Goal: Task Accomplishment & Management: Manage account settings

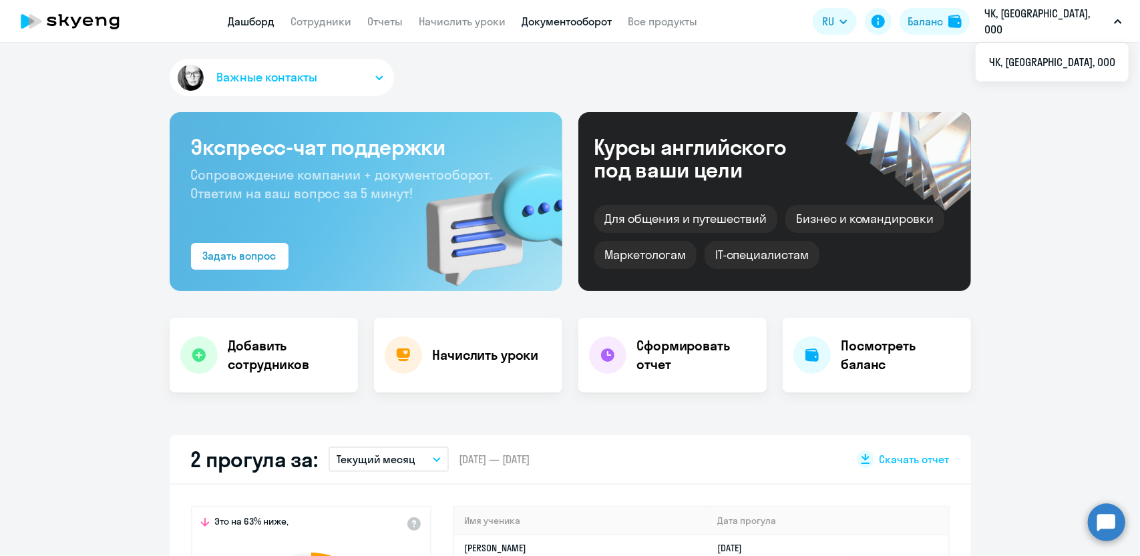
click at [575, 25] on link "Документооборот" at bounding box center [567, 21] width 90 height 13
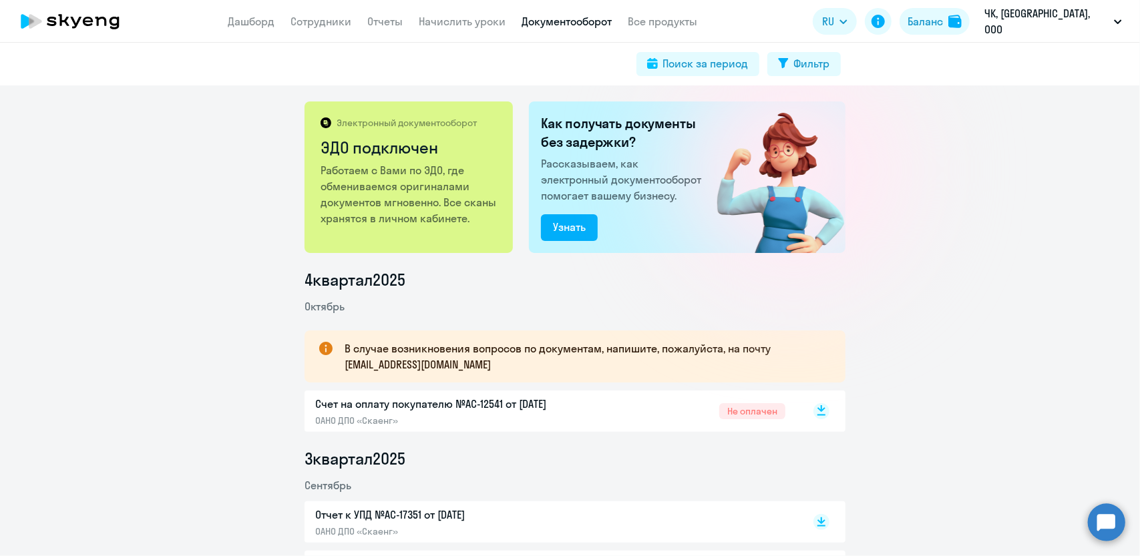
click at [816, 414] on rect at bounding box center [822, 411] width 16 height 16
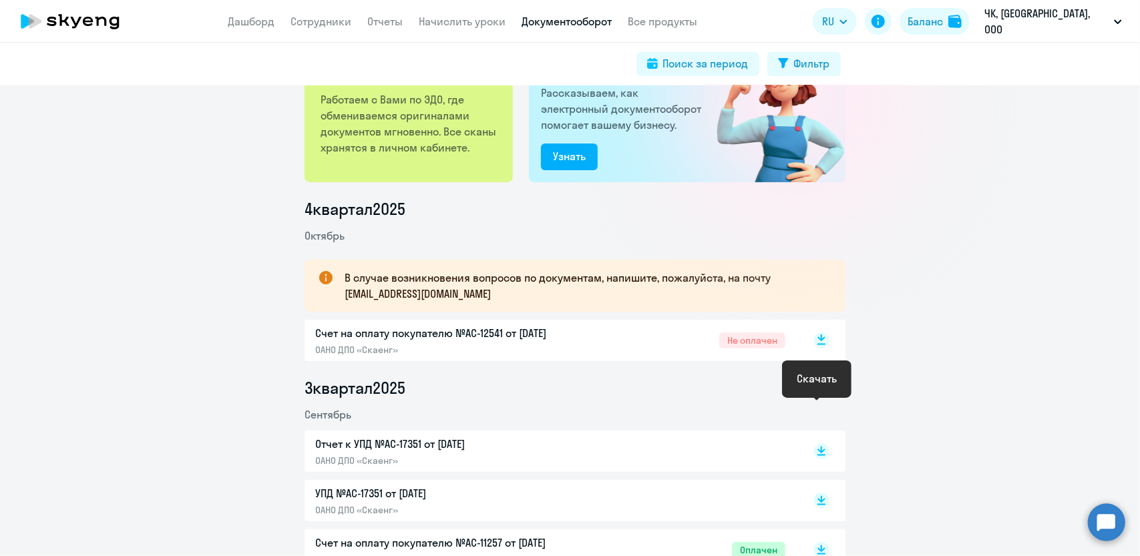
scroll to position [134, 0]
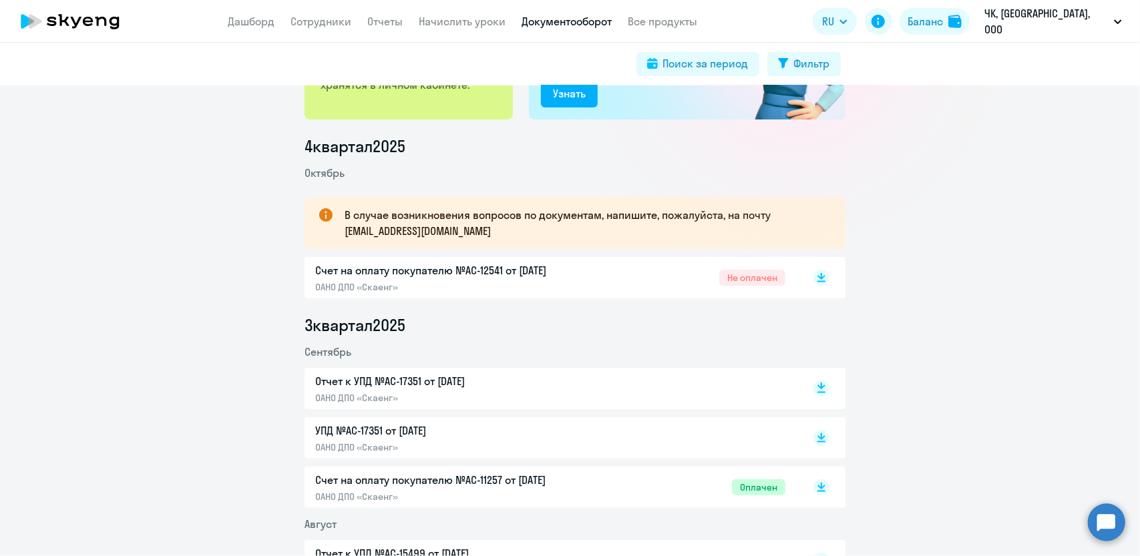
click at [819, 395] on rect at bounding box center [822, 389] width 16 height 16
click at [818, 436] on icon at bounding box center [822, 435] width 8 height 7
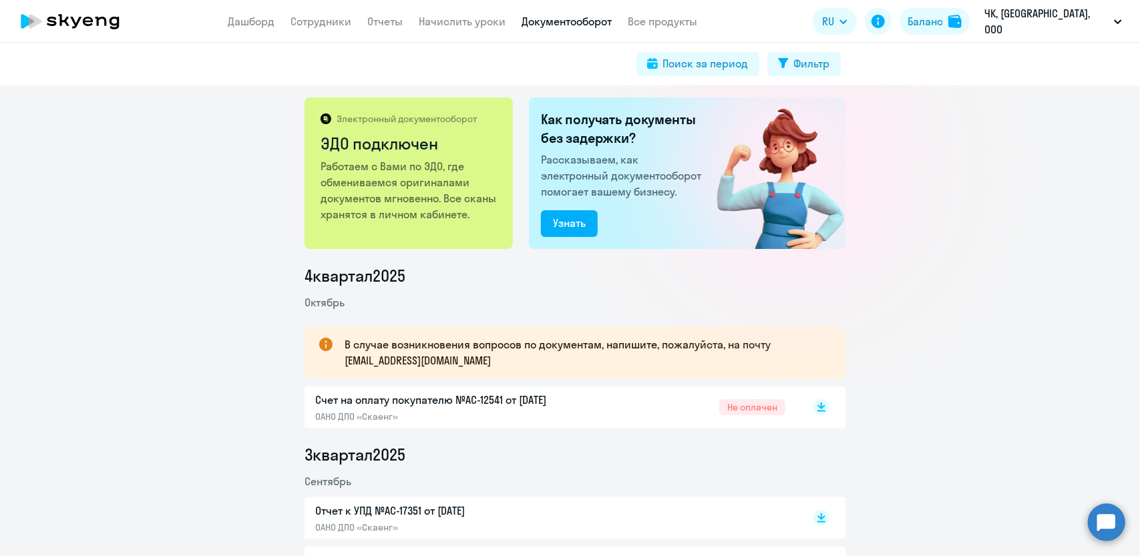
scroll to position [0, 0]
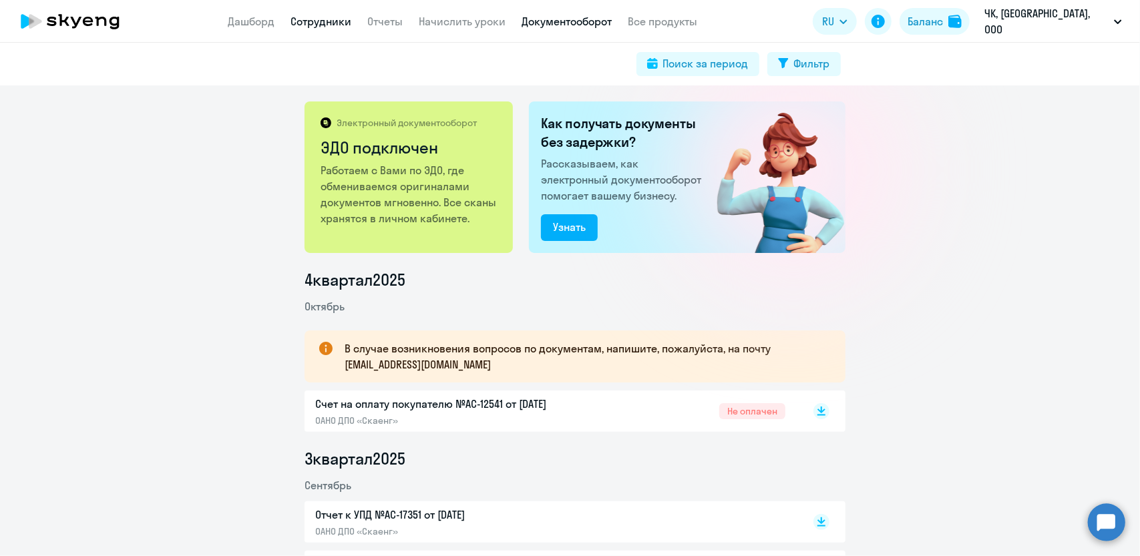
click at [333, 26] on link "Сотрудники" at bounding box center [321, 21] width 61 height 13
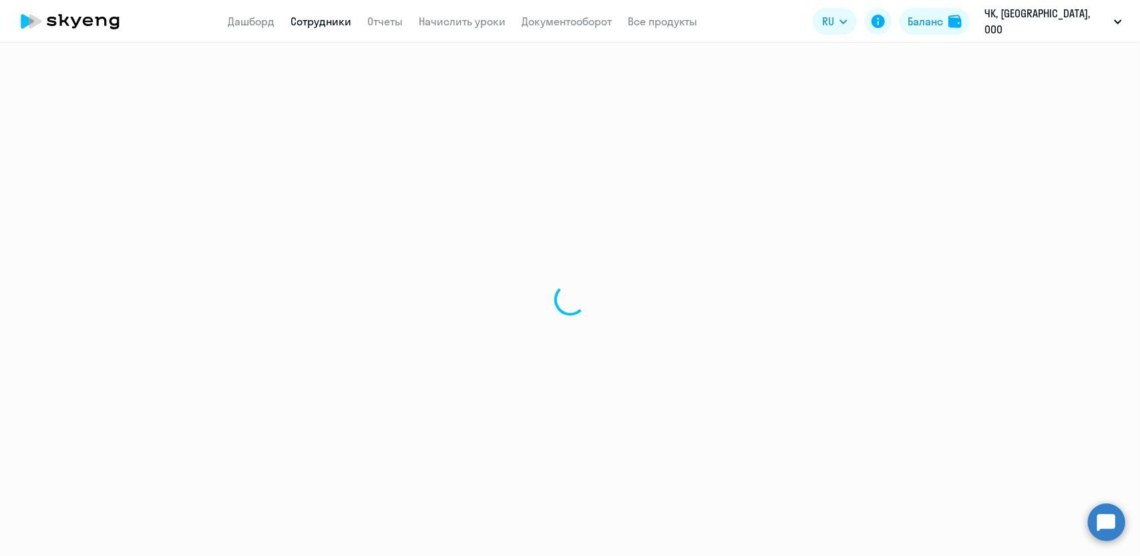
select select "30"
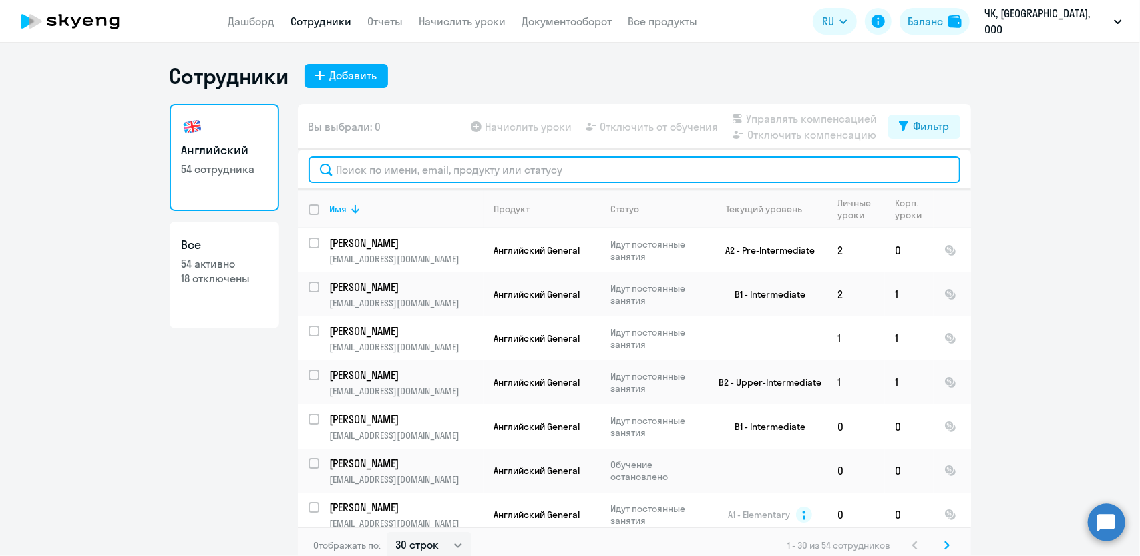
click at [383, 166] on input "text" at bounding box center [635, 169] width 652 height 27
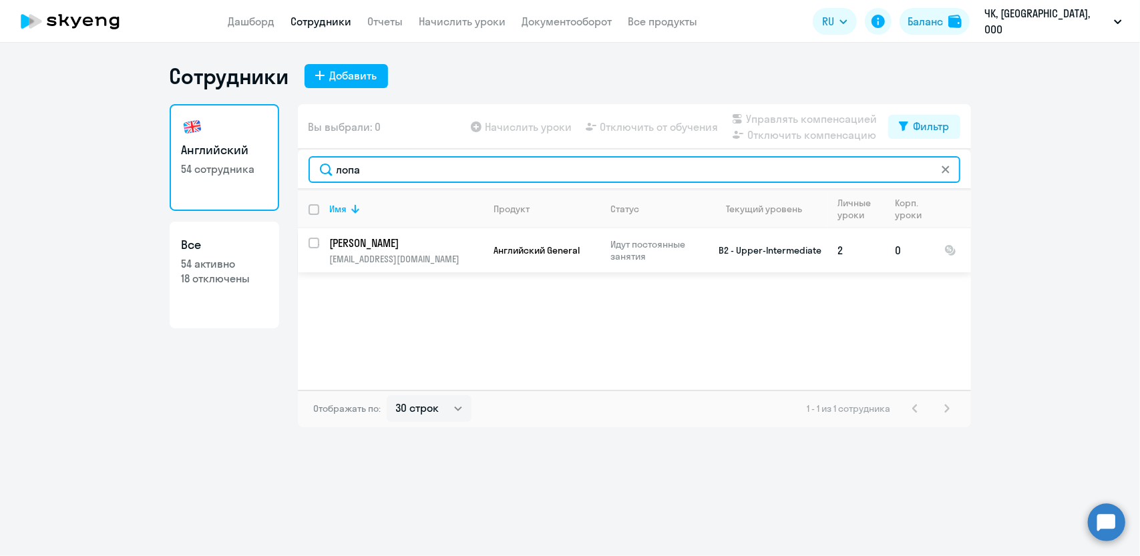
type input "лопа"
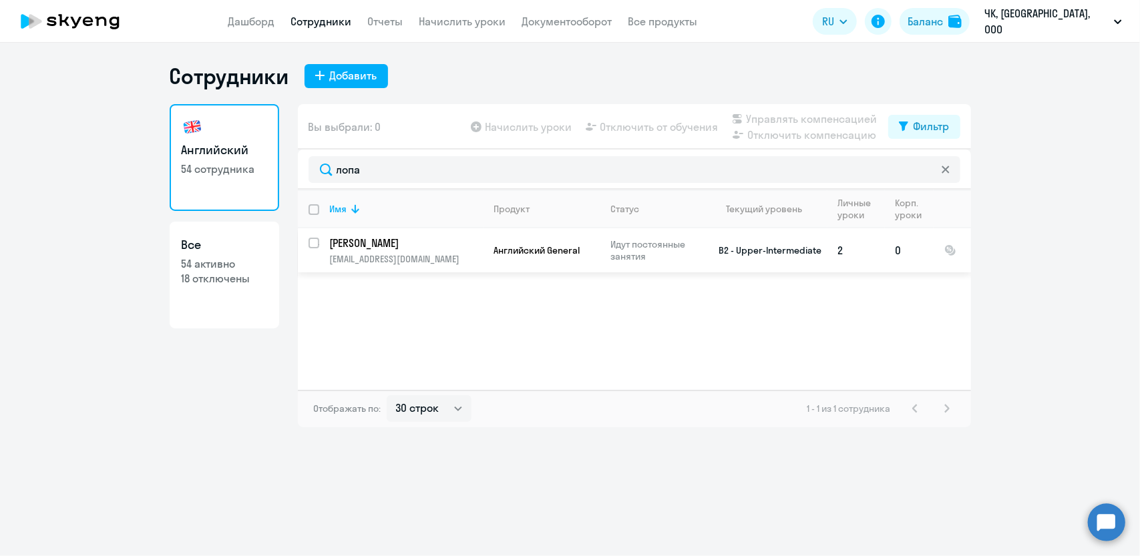
click at [319, 240] on td "[PERSON_NAME] [PERSON_NAME][EMAIL_ADDRESS][DOMAIN_NAME]" at bounding box center [401, 250] width 164 height 44
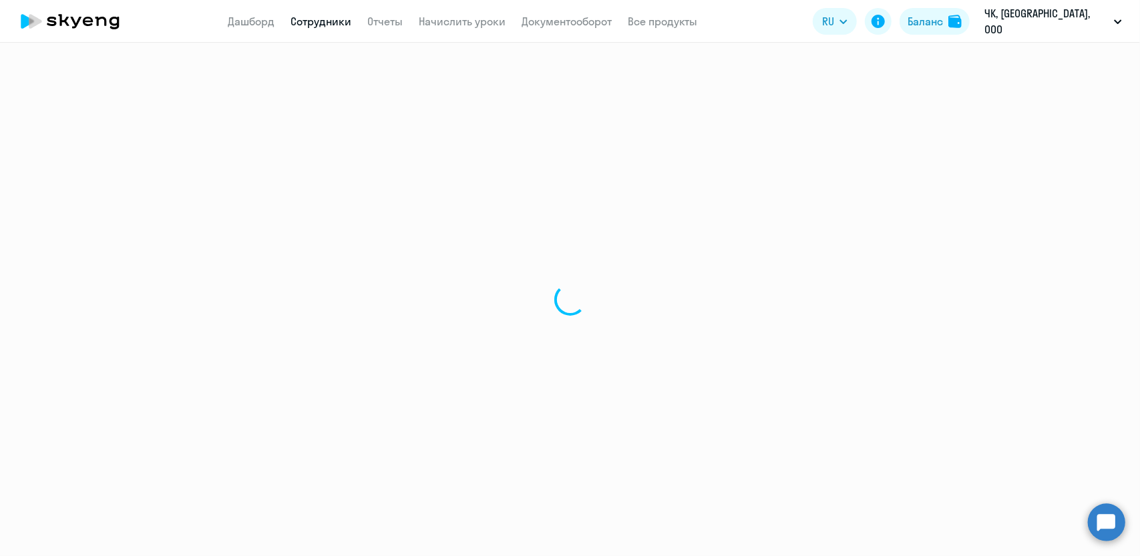
select select "english"
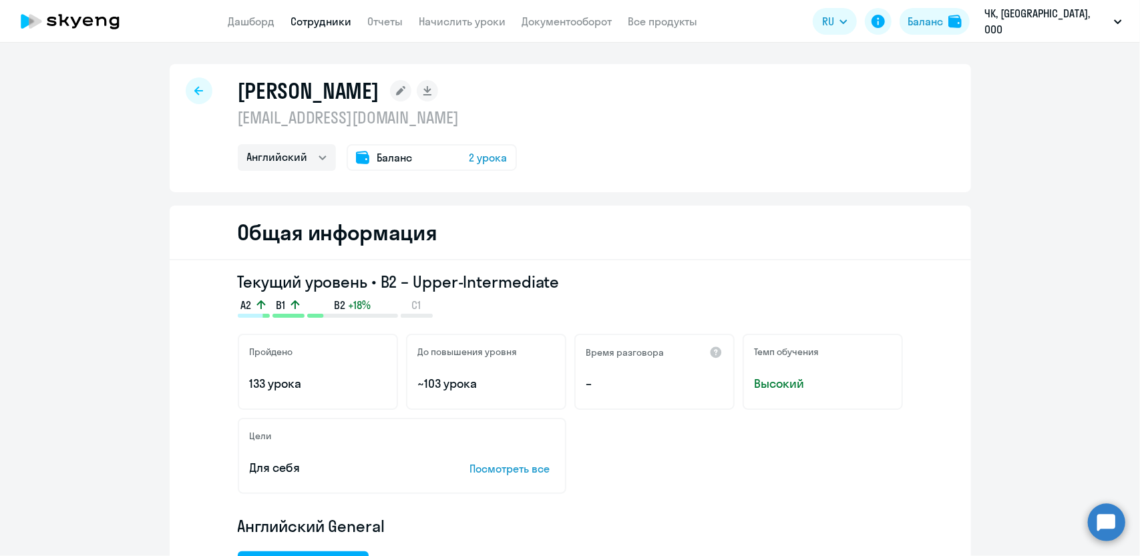
click at [196, 94] on icon at bounding box center [198, 90] width 9 height 9
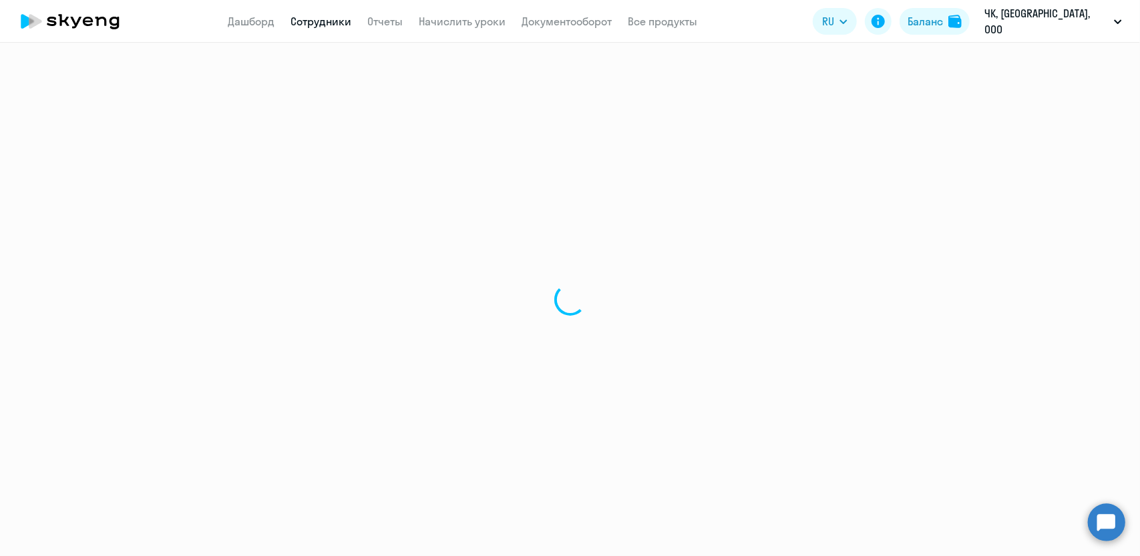
select select "30"
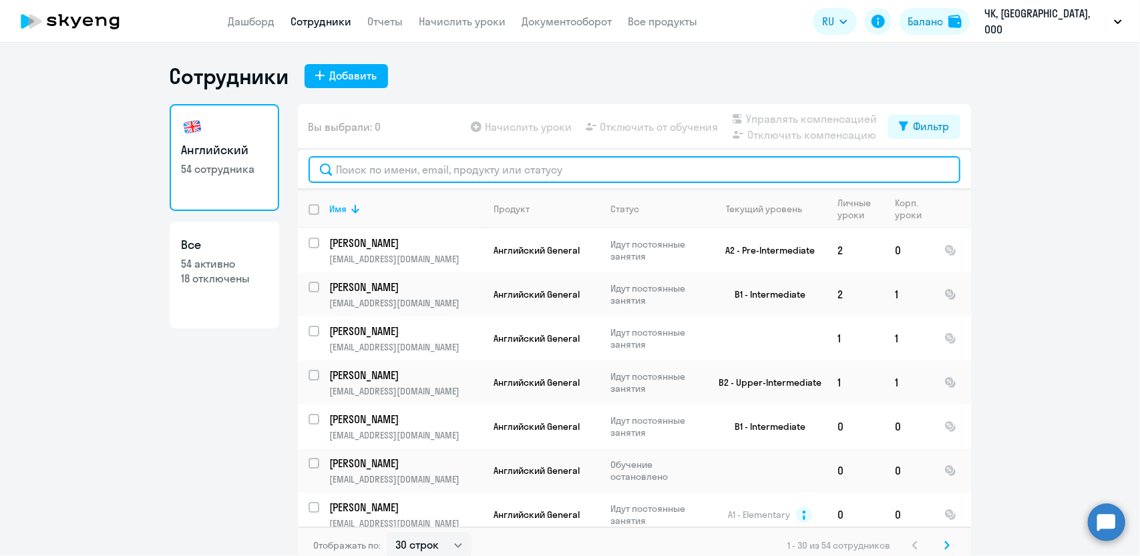
click at [367, 173] on input "text" at bounding box center [635, 169] width 652 height 27
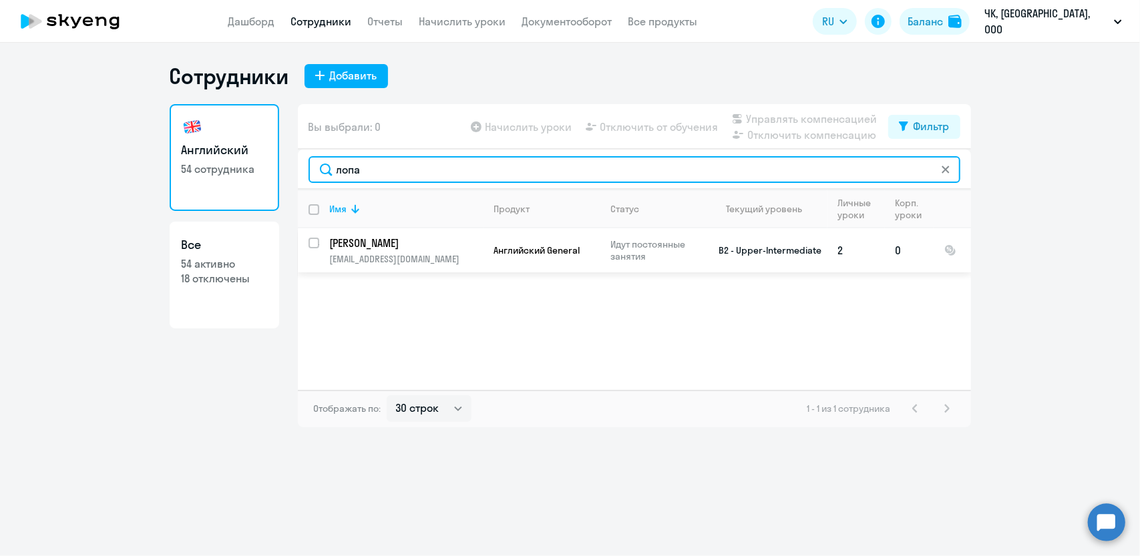
type input "лопа"
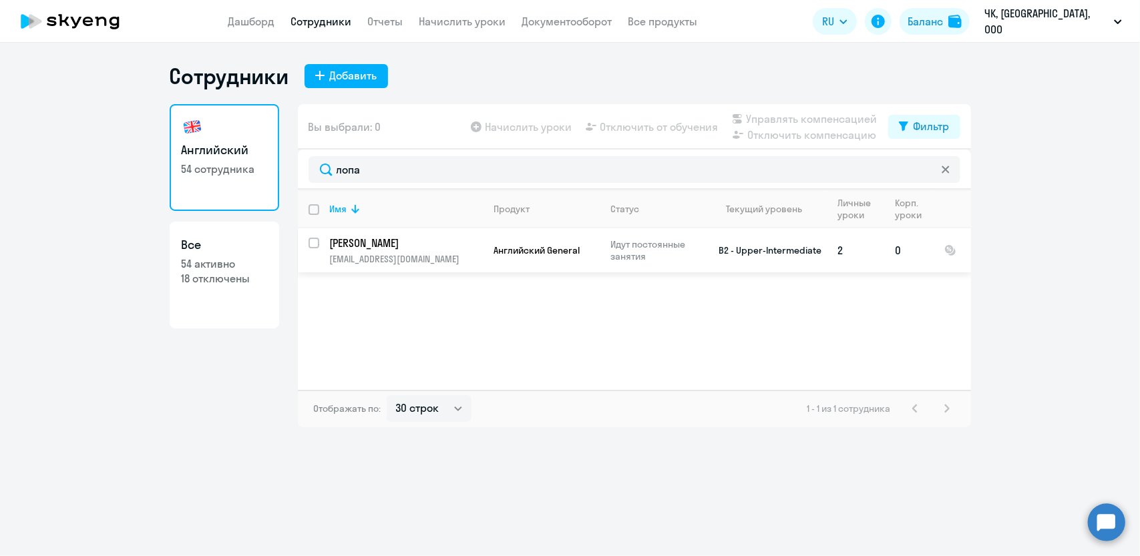
click at [315, 244] on input "select row 37973230" at bounding box center [322, 251] width 27 height 27
checkbox input "true"
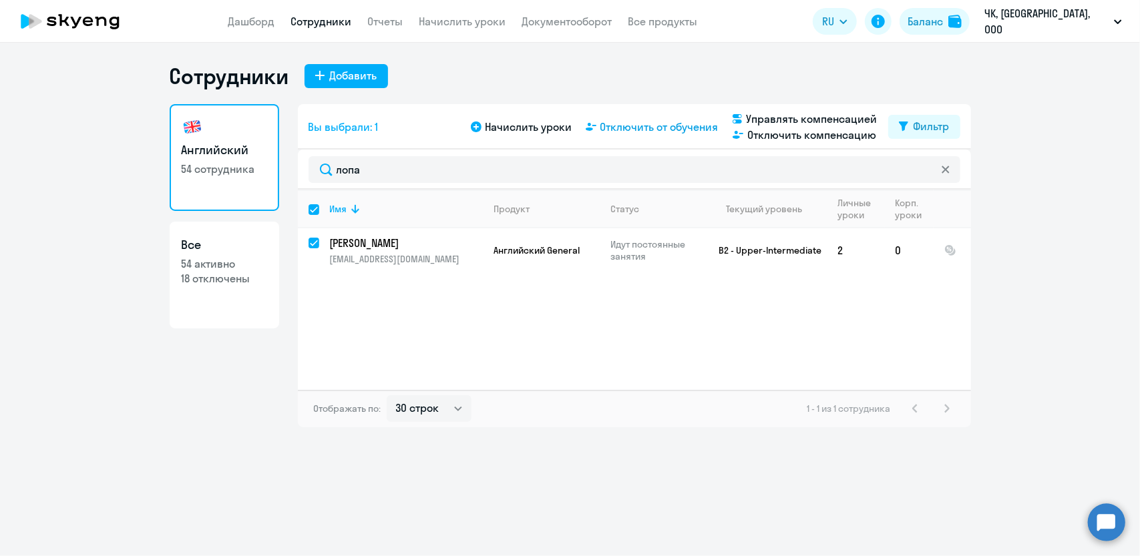
click at [649, 126] on span "Отключить от обучения" at bounding box center [660, 127] width 118 height 16
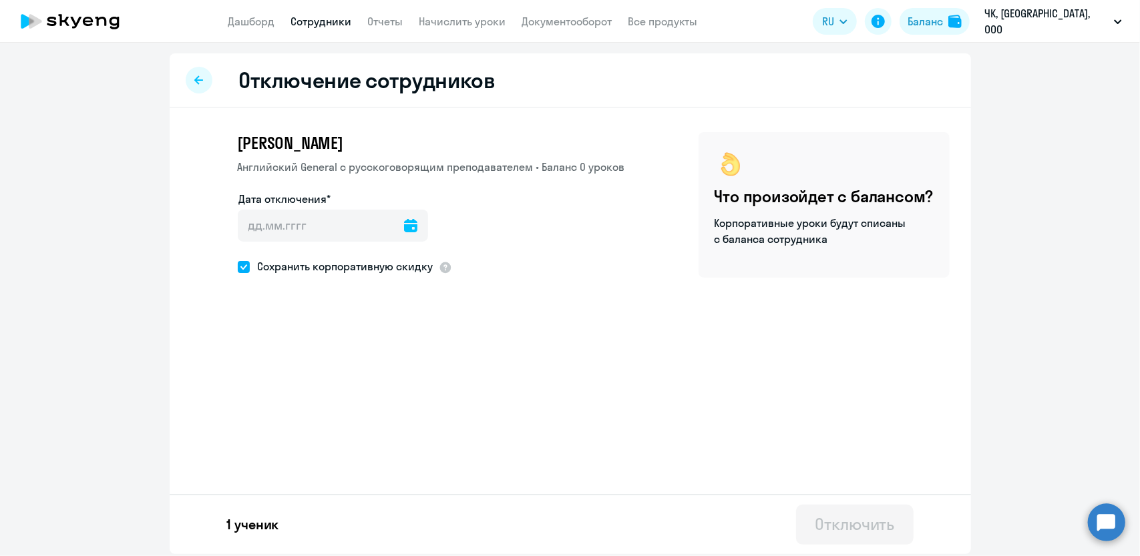
click at [404, 220] on icon at bounding box center [410, 225] width 13 height 13
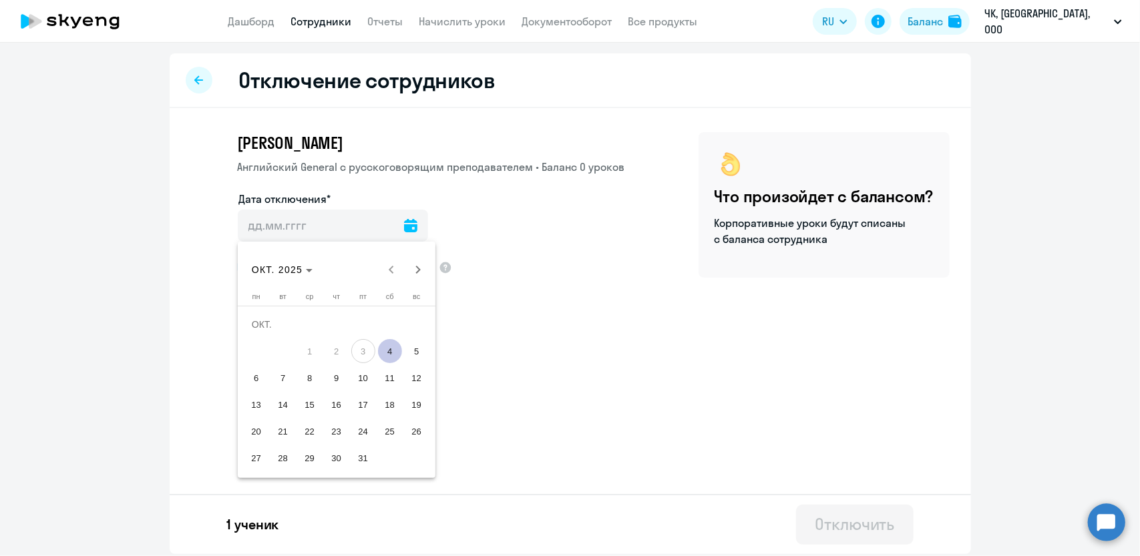
click at [383, 348] on span "4" at bounding box center [390, 351] width 24 height 24
type input "[DATE]"
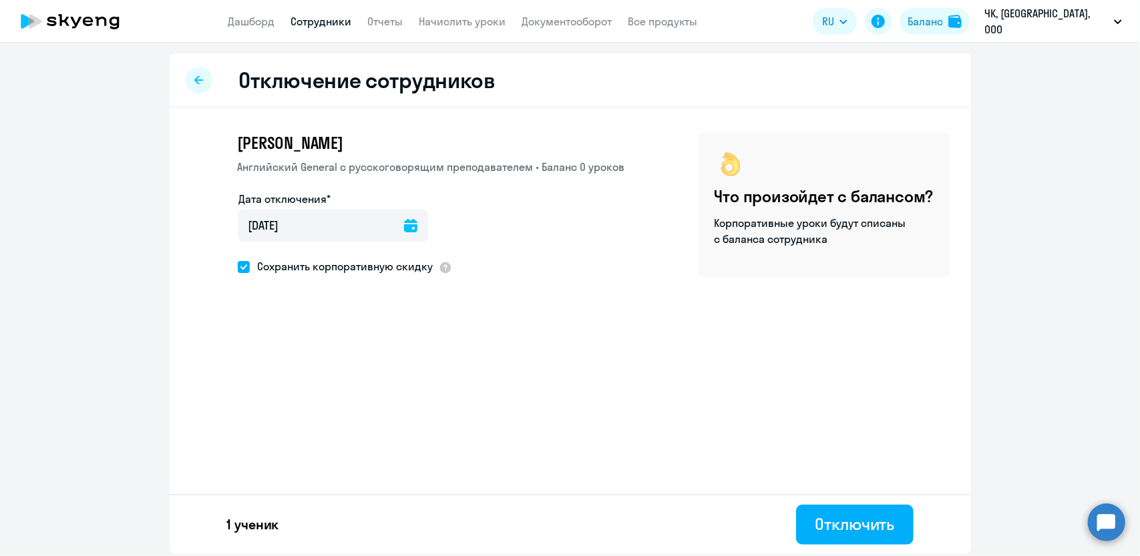
click at [248, 273] on label "Сохранить корпоративную скидку" at bounding box center [336, 266] width 196 height 17
click at [238, 267] on input "Сохранить корпоративную скидку" at bounding box center [237, 267] width 1 height 1
checkbox input "false"
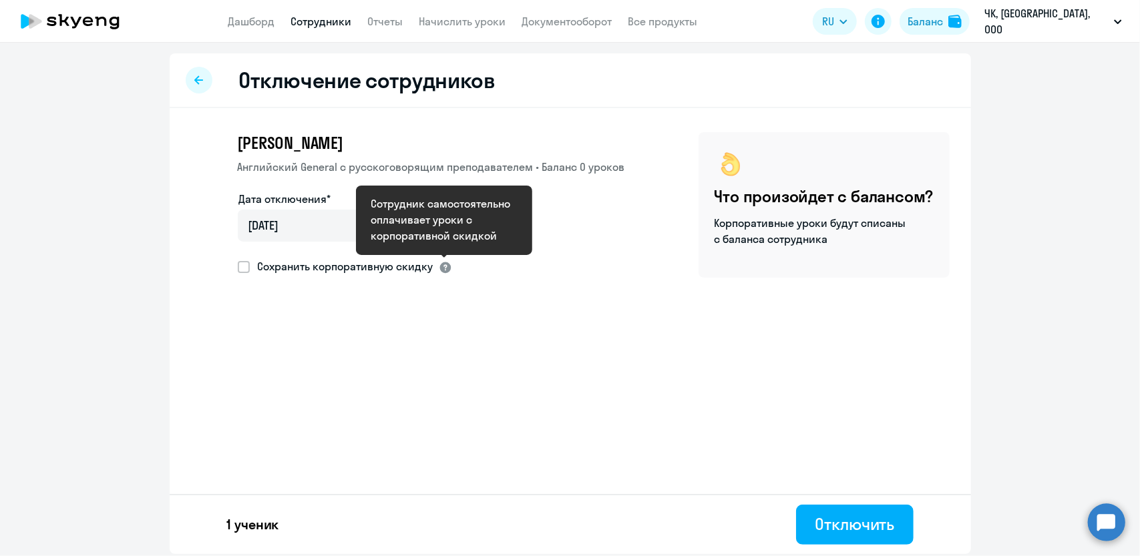
click at [441, 267] on div at bounding box center [445, 267] width 13 height 13
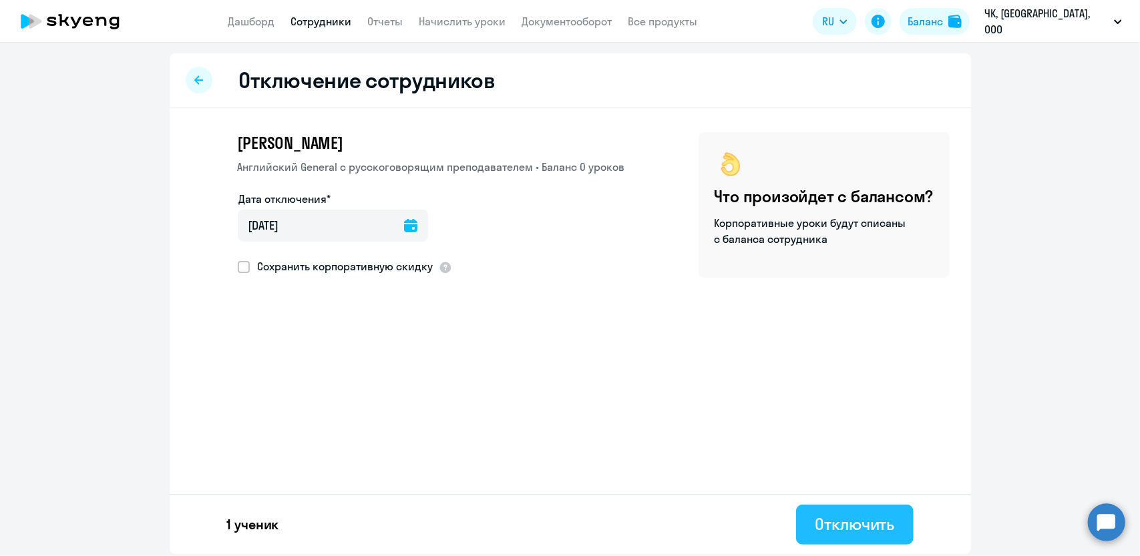
click at [832, 523] on div "Отключить" at bounding box center [854, 524] width 79 height 21
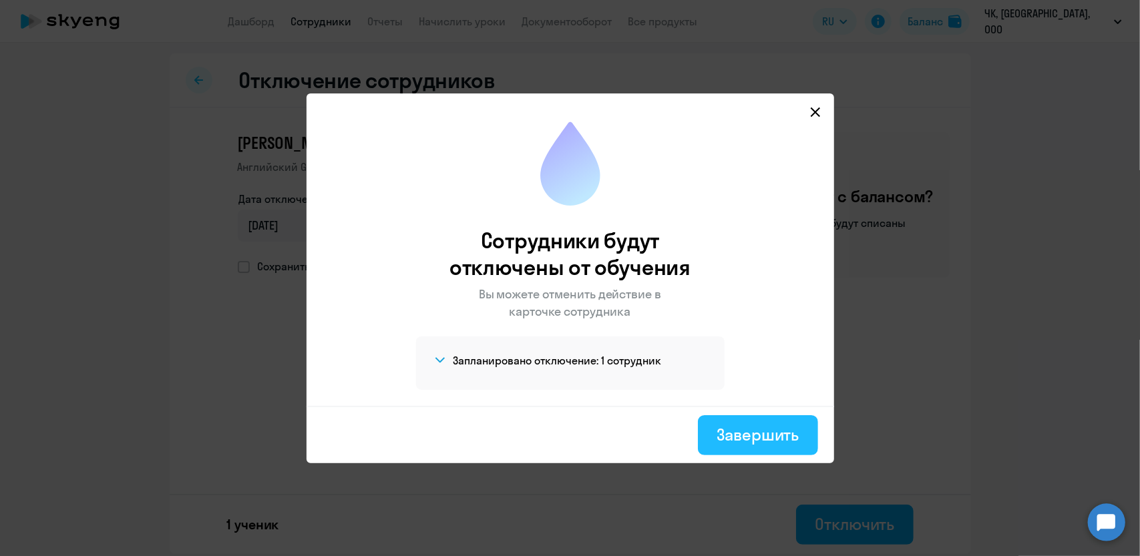
click at [767, 438] on div "Завершить" at bounding box center [758, 434] width 82 height 21
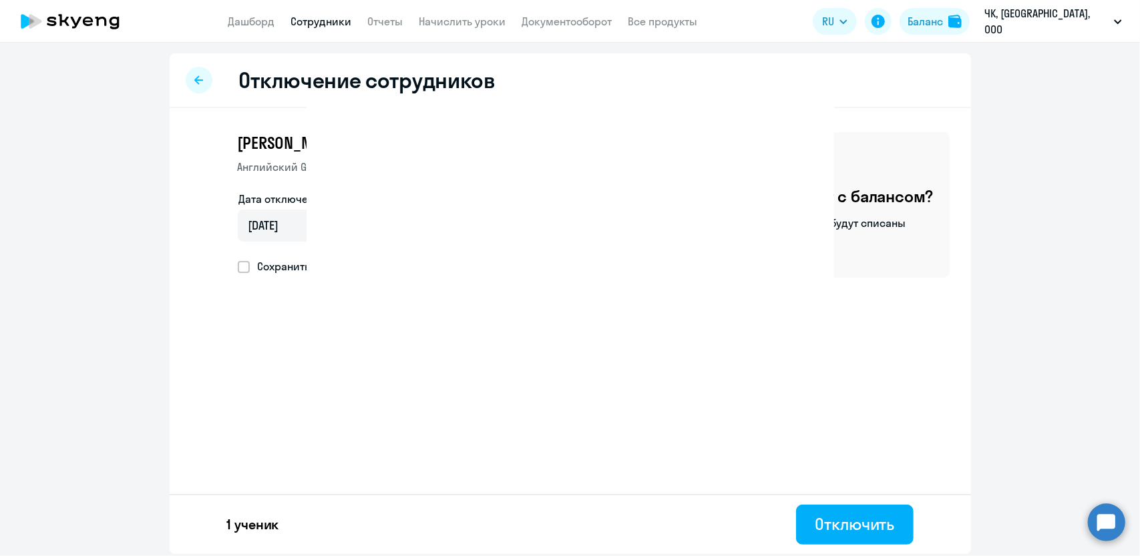
select select "30"
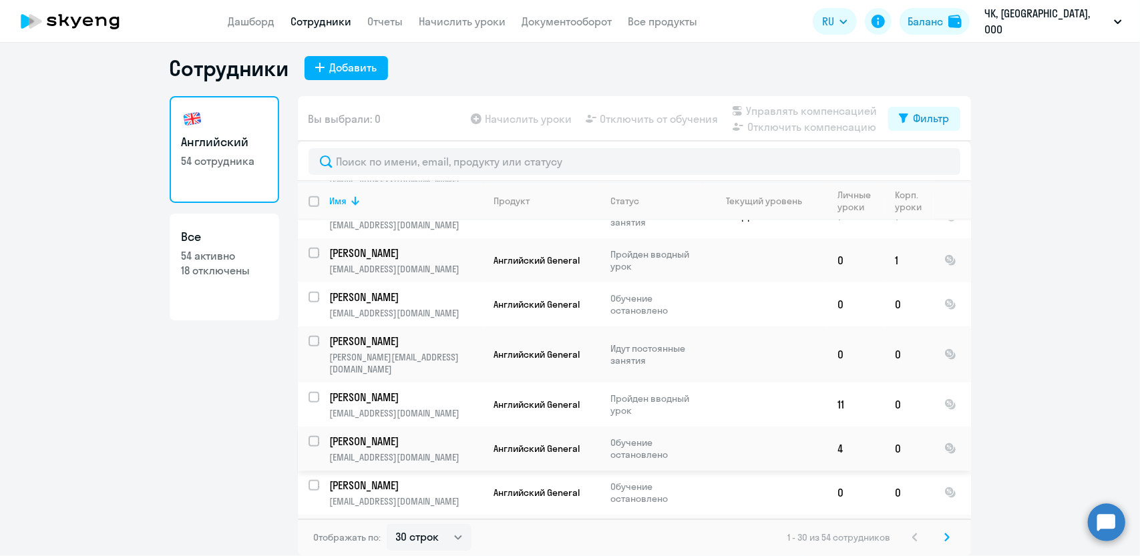
scroll to position [1010, 0]
click at [939, 542] on svg-icon at bounding box center [947, 538] width 16 height 16
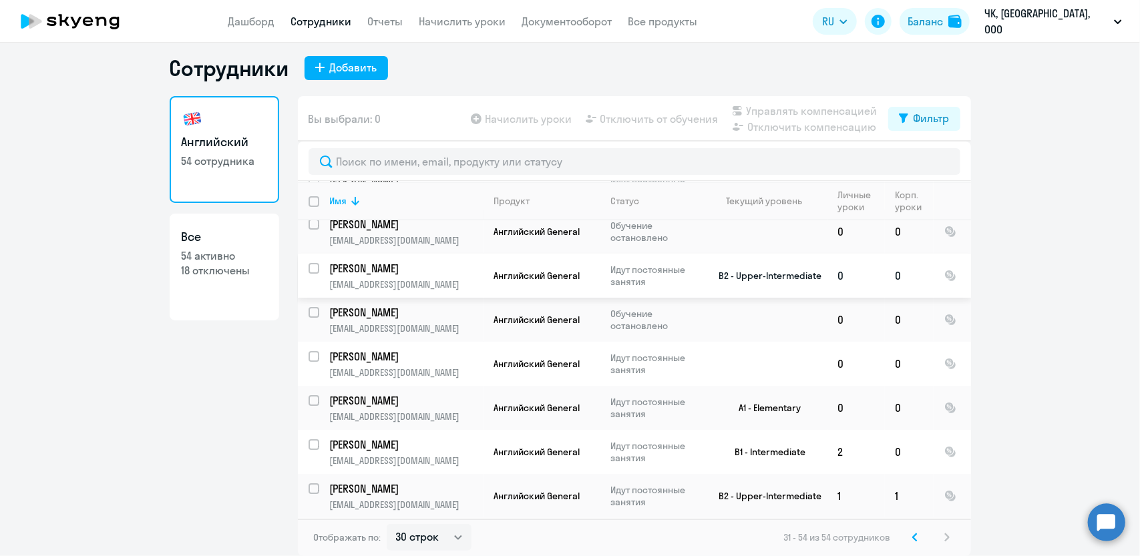
scroll to position [67, 0]
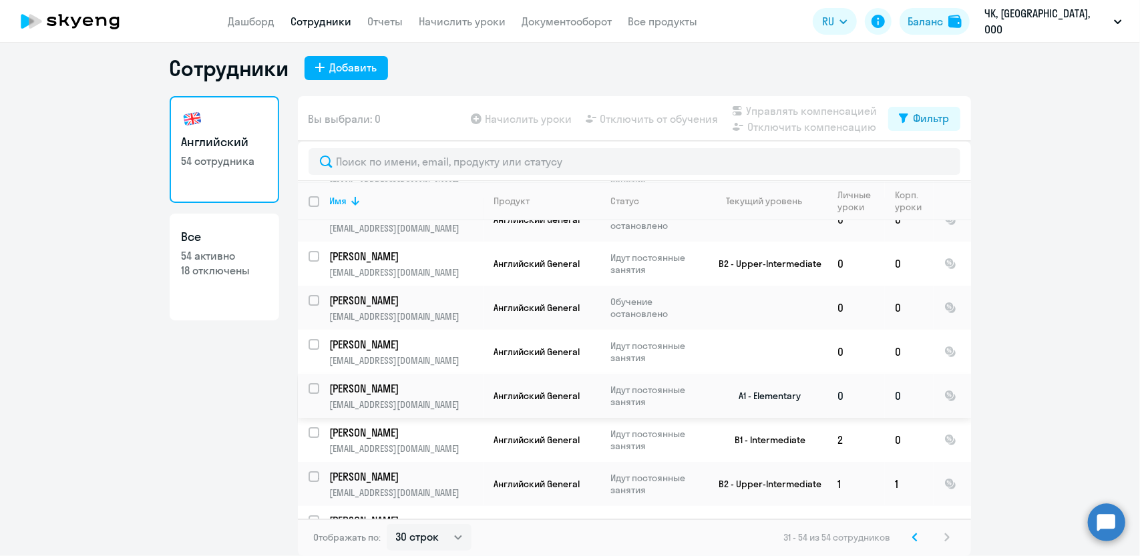
click at [319, 386] on td "[PERSON_NAME] [EMAIL_ADDRESS][DOMAIN_NAME]" at bounding box center [401, 396] width 164 height 44
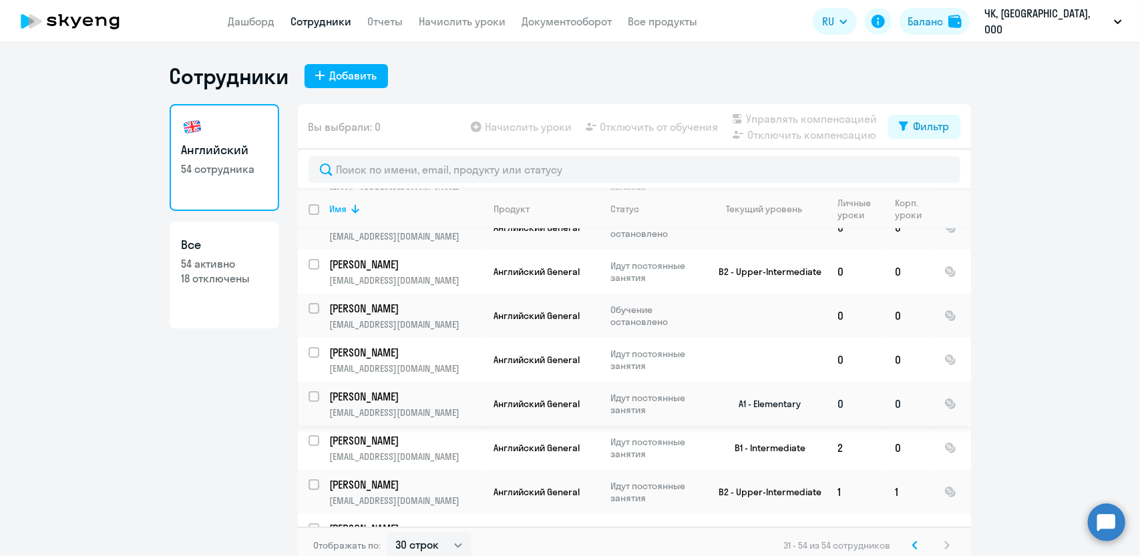
select select "english"
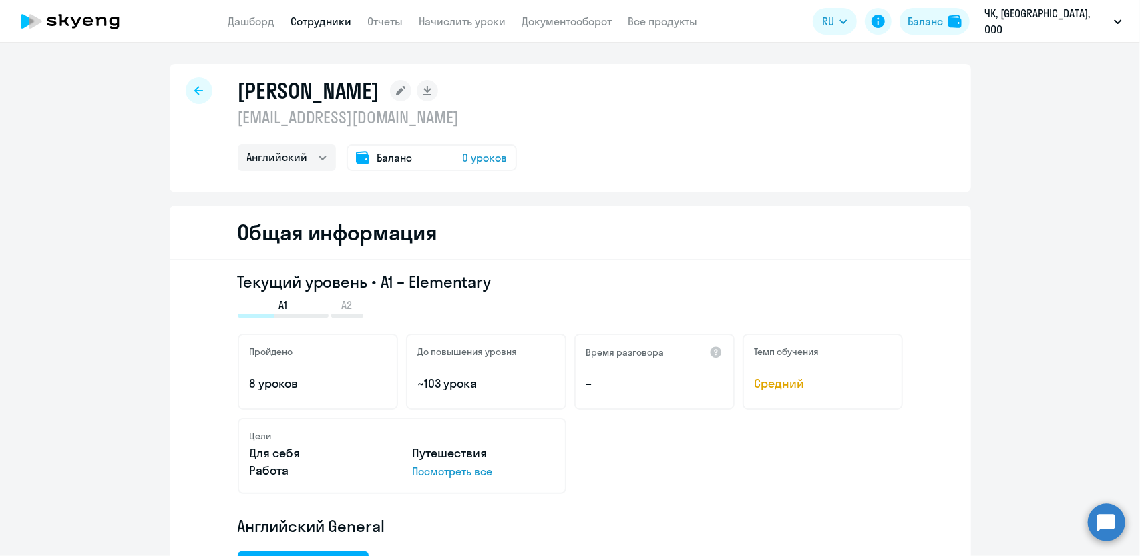
scroll to position [67, 0]
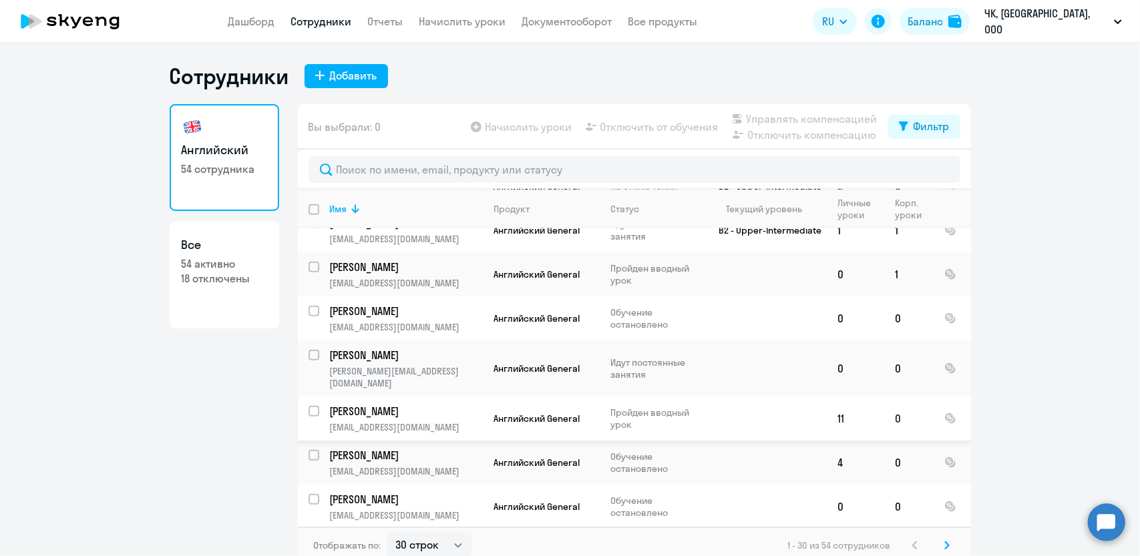
scroll to position [1010, 0]
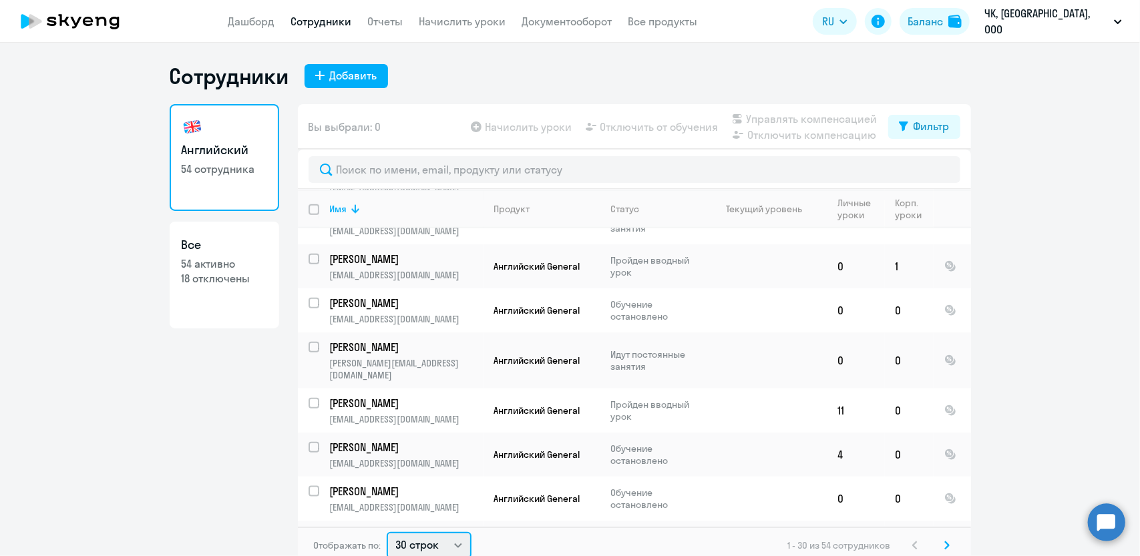
click at [421, 538] on select "30 строк 50 строк 100 строк" at bounding box center [429, 545] width 85 height 27
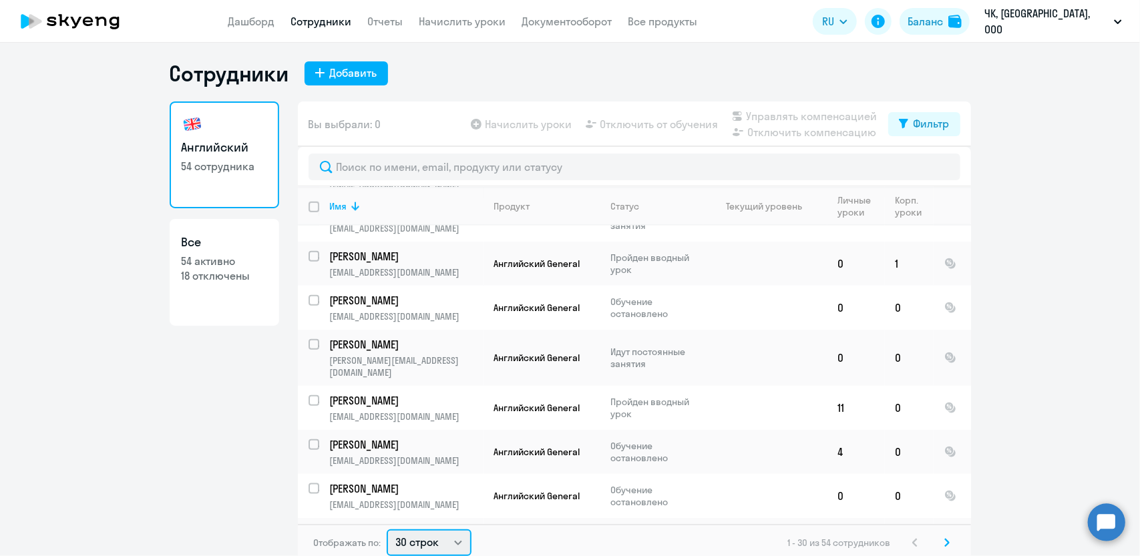
select select "100"
click at [387, 530] on select "30 строк 50 строк 100 строк" at bounding box center [429, 543] width 85 height 27
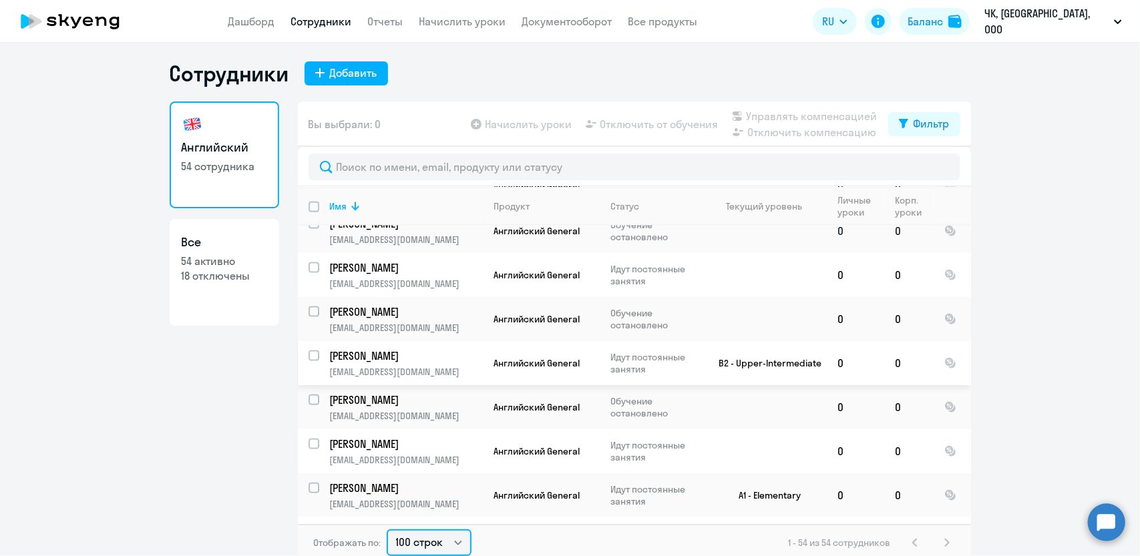
scroll to position [1336, 0]
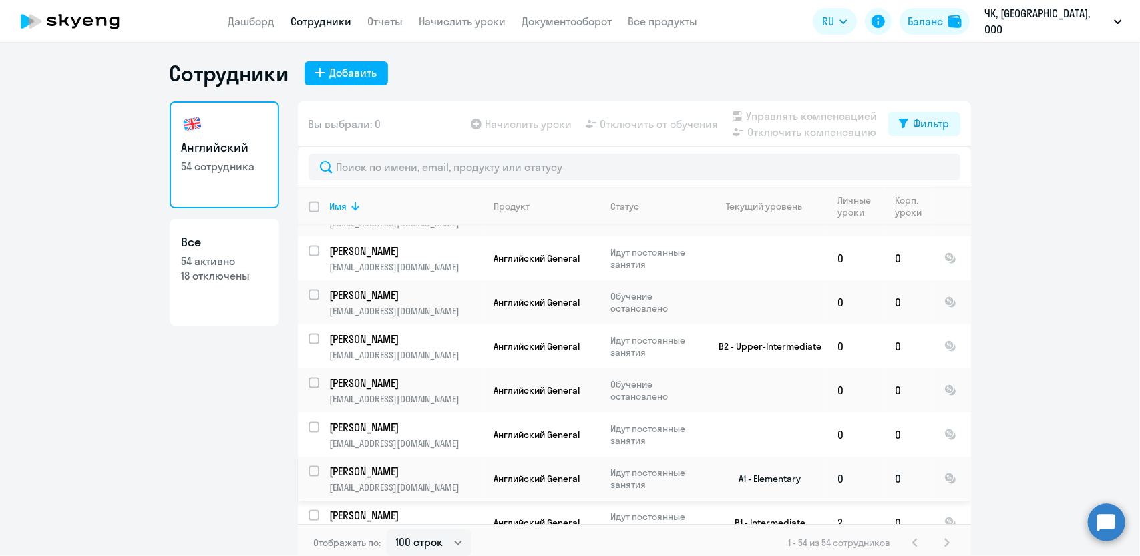
click at [309, 466] on input "select row 38009821" at bounding box center [322, 479] width 27 height 27
checkbox input "true"
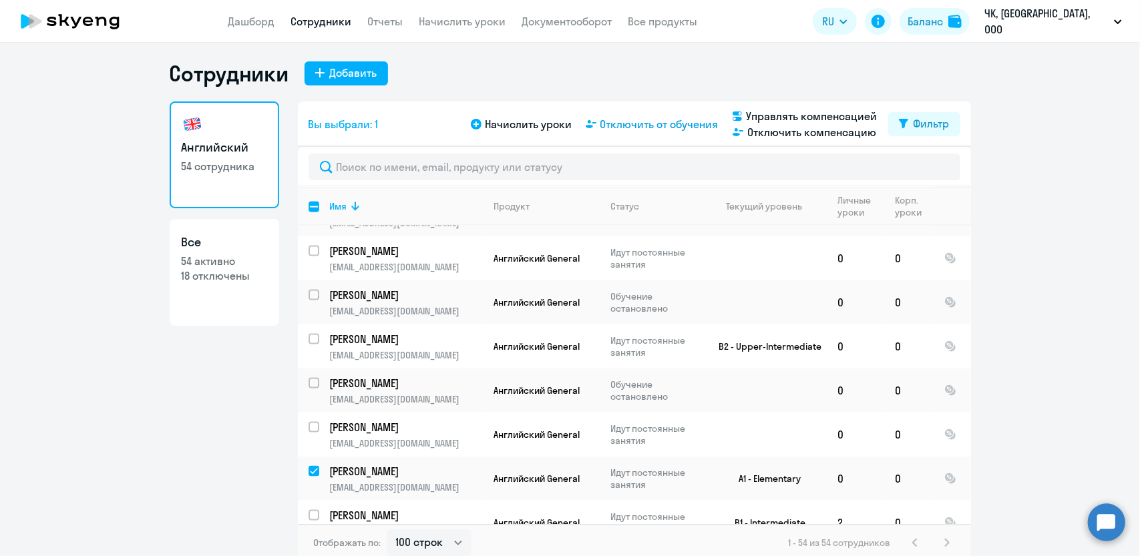
click at [640, 128] on span "Отключить от обучения" at bounding box center [660, 124] width 118 height 16
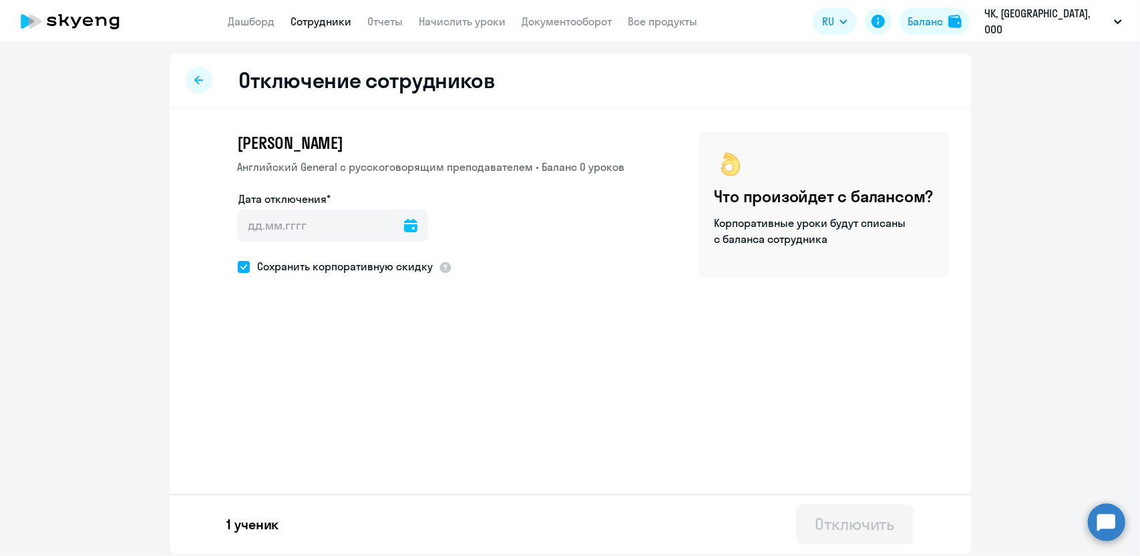
click at [404, 222] on icon at bounding box center [410, 225] width 13 height 13
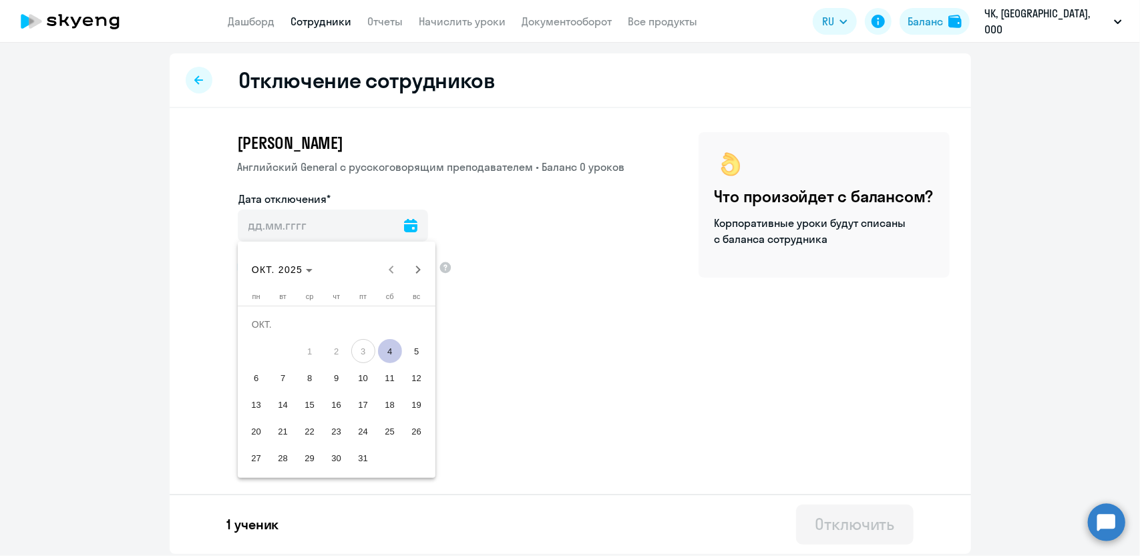
click at [394, 355] on span "4" at bounding box center [390, 351] width 24 height 24
type input "[DATE]"
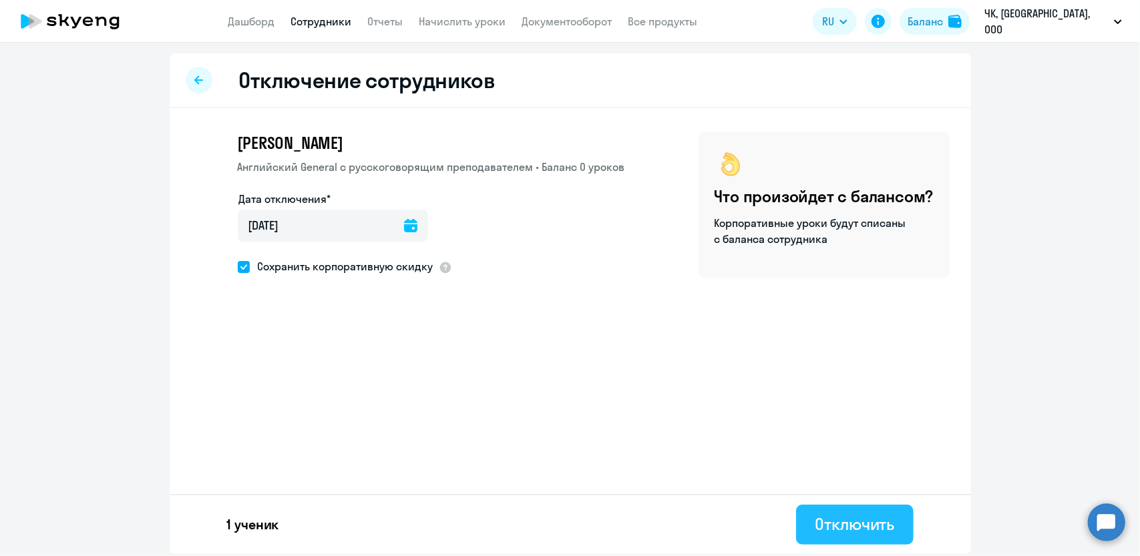
click at [834, 519] on div "Отключить" at bounding box center [854, 524] width 79 height 21
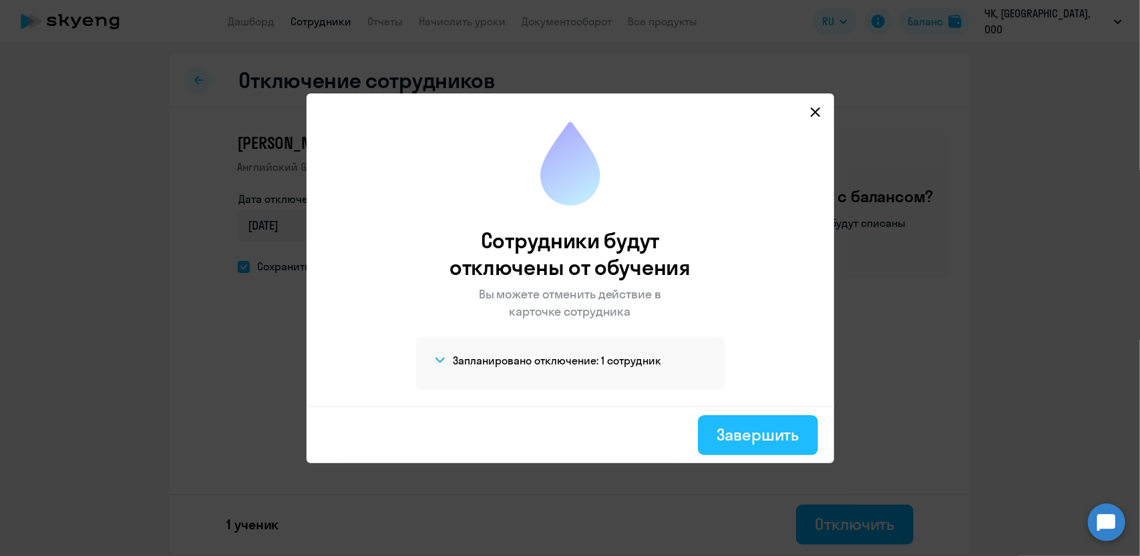
click at [752, 437] on div "Завершить" at bounding box center [758, 434] width 82 height 21
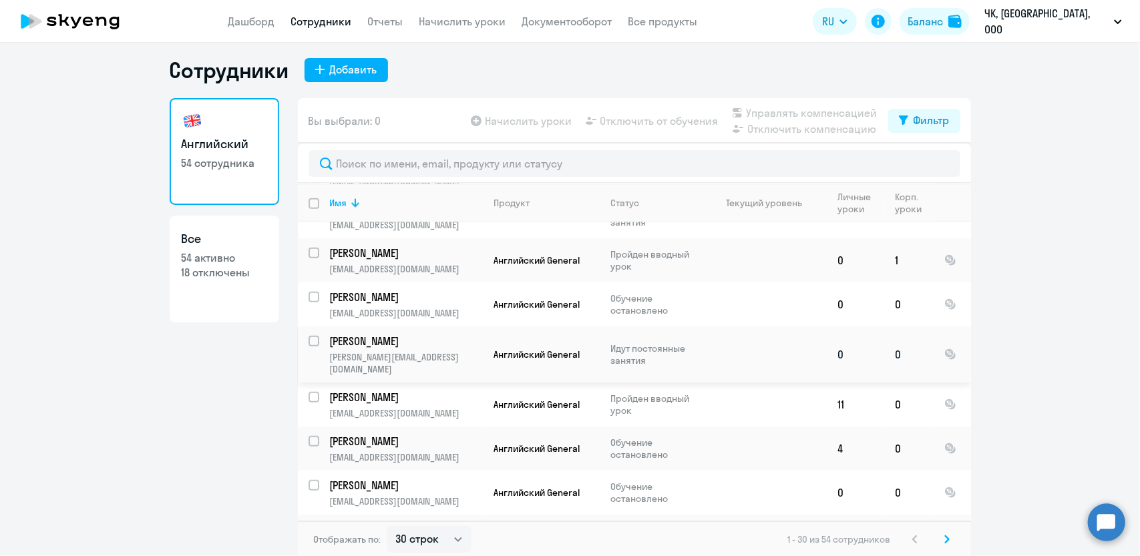
scroll to position [8, 0]
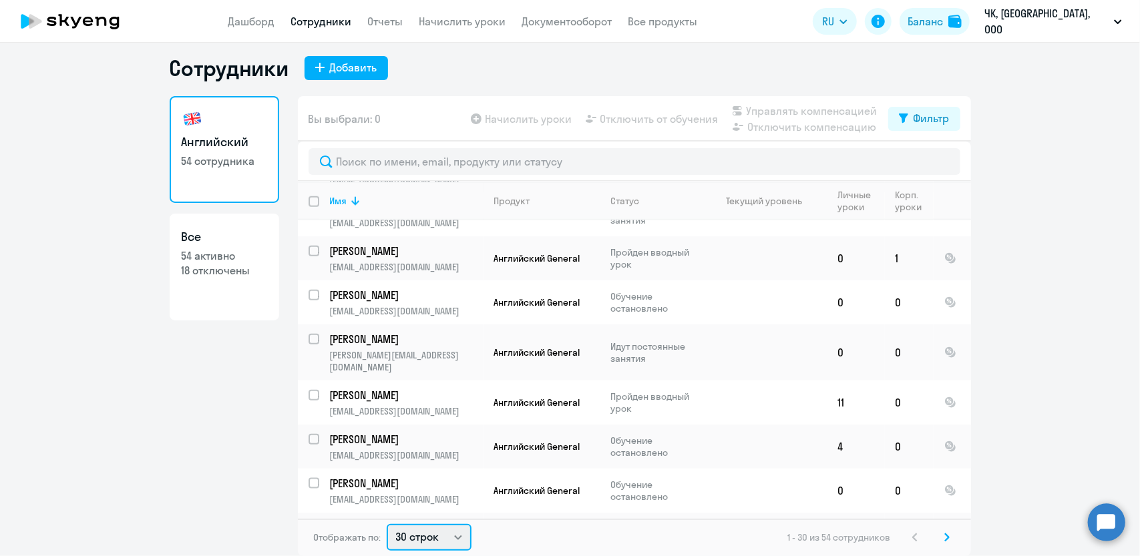
click at [442, 539] on select "30 строк 50 строк 100 строк" at bounding box center [429, 537] width 85 height 27
select select "50"
click at [387, 524] on select "30 строк 50 строк 100 строк" at bounding box center [429, 537] width 85 height 27
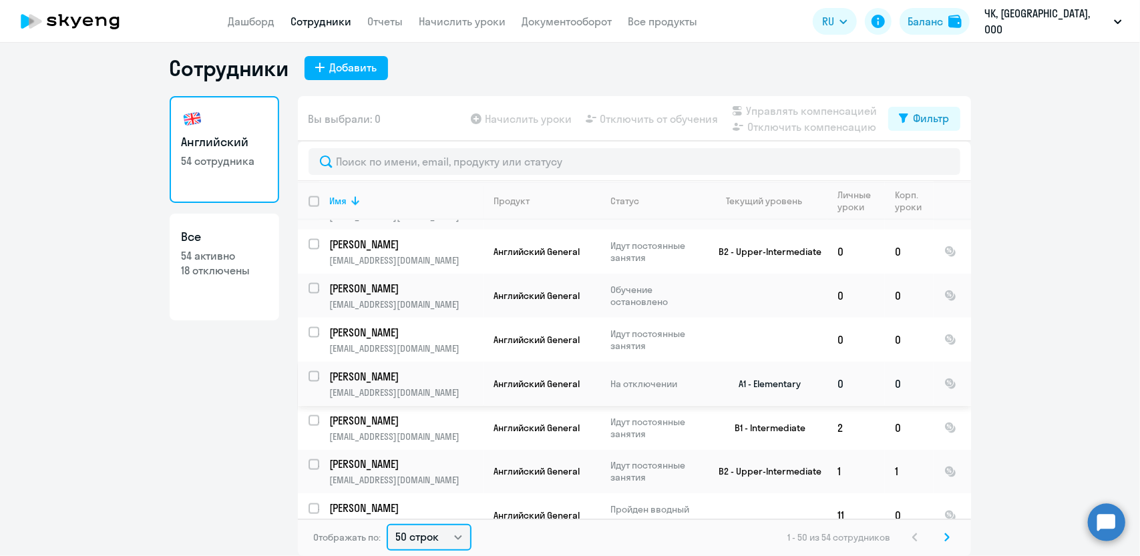
scroll to position [1456, 0]
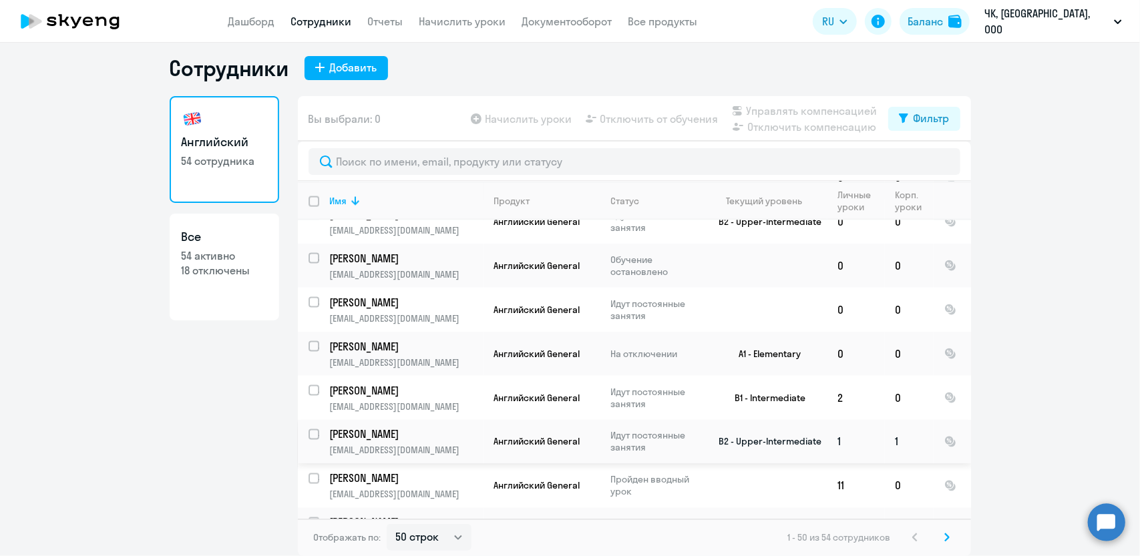
click at [313, 430] on input "select row 37973778" at bounding box center [322, 443] width 27 height 27
checkbox input "true"
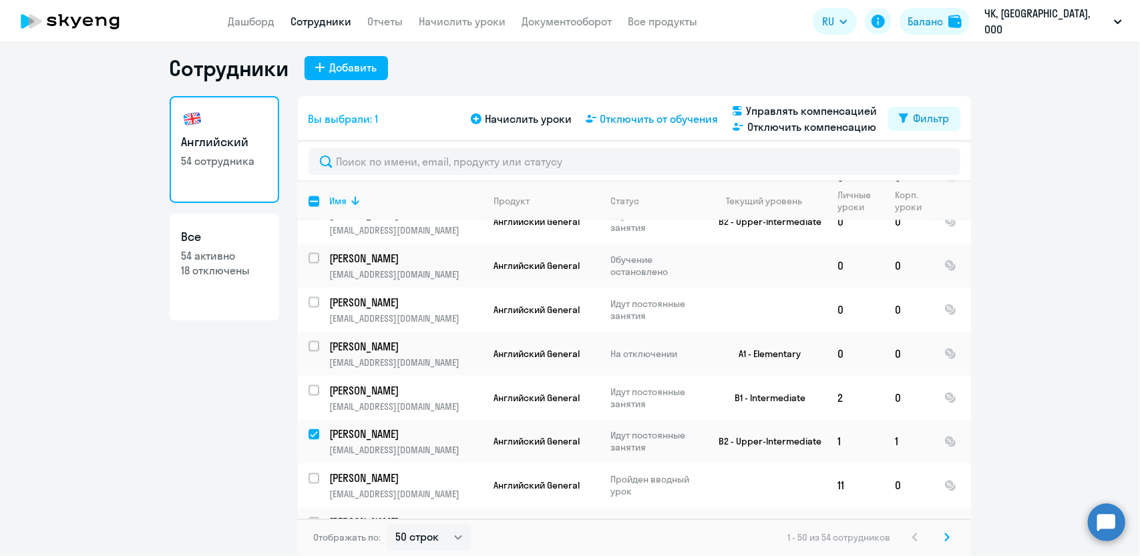
click at [661, 114] on span "Отключить от обучения" at bounding box center [660, 119] width 118 height 16
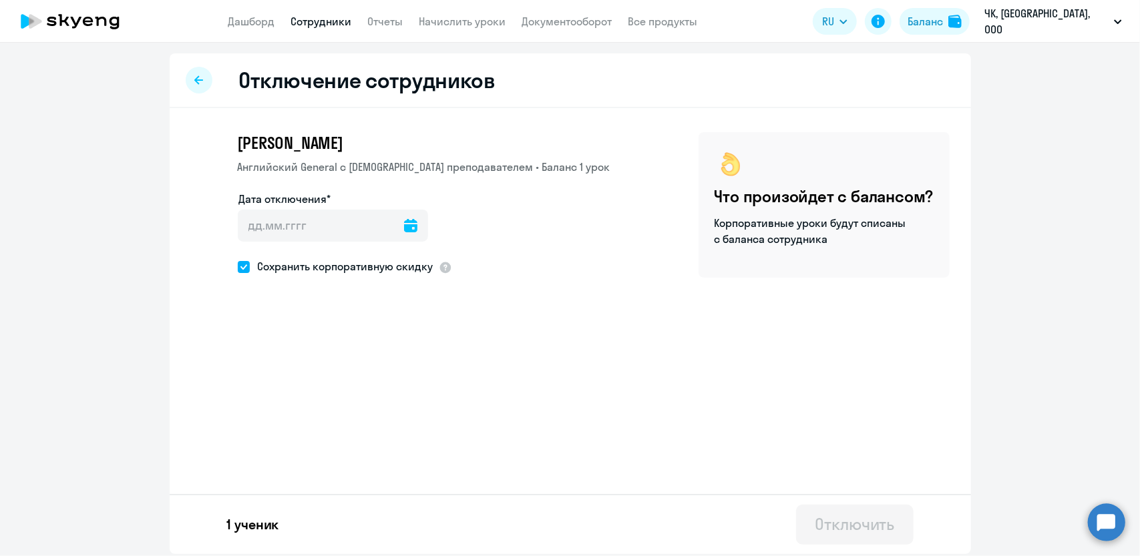
click at [406, 226] on icon at bounding box center [410, 225] width 13 height 13
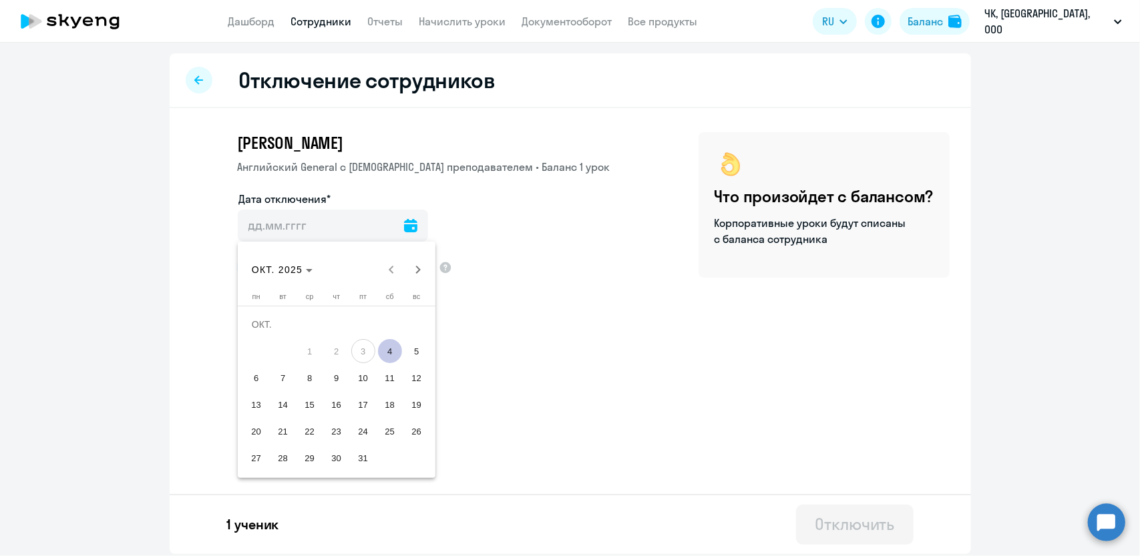
click at [386, 352] on span "4" at bounding box center [390, 351] width 24 height 24
type input "[DATE]"
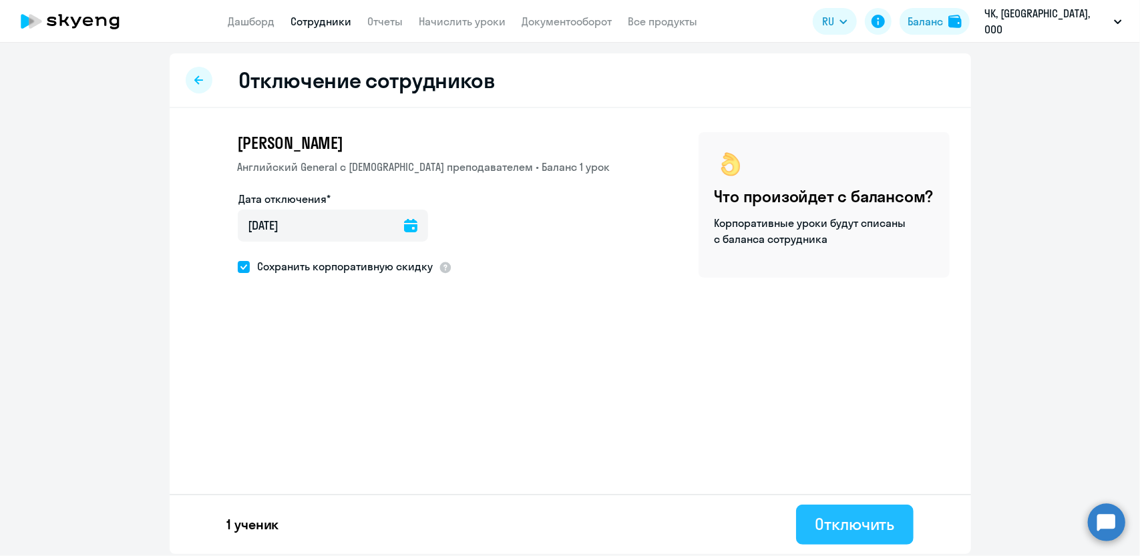
click at [852, 536] on button "Отключить" at bounding box center [854, 525] width 117 height 40
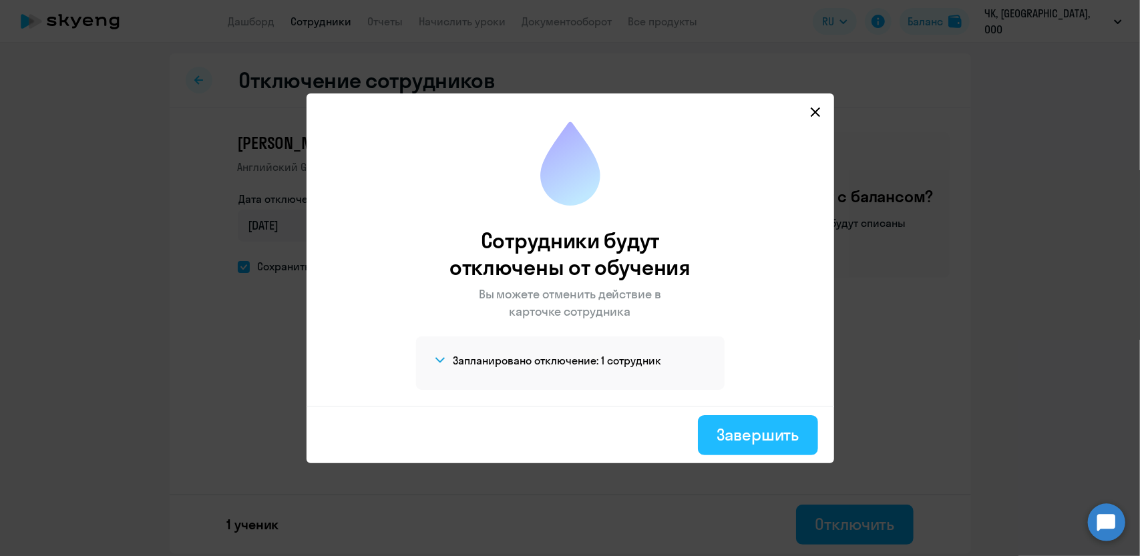
click at [771, 437] on div "Завершить" at bounding box center [758, 434] width 82 height 21
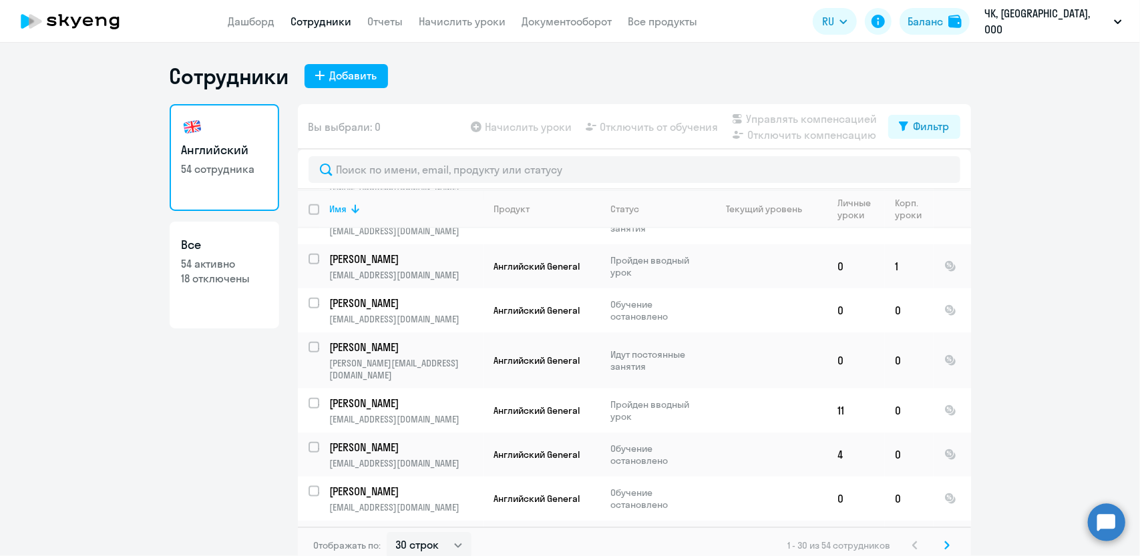
scroll to position [8, 0]
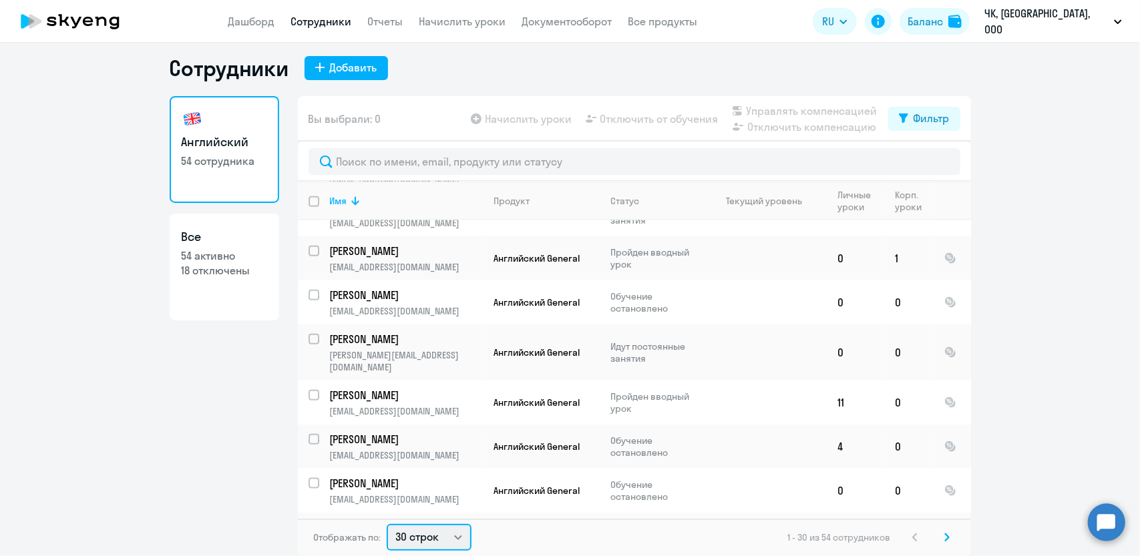
click at [414, 538] on select "30 строк 50 строк 100 строк" at bounding box center [429, 537] width 85 height 27
select select "100"
click at [387, 524] on select "30 строк 50 строк 100 строк" at bounding box center [429, 537] width 85 height 27
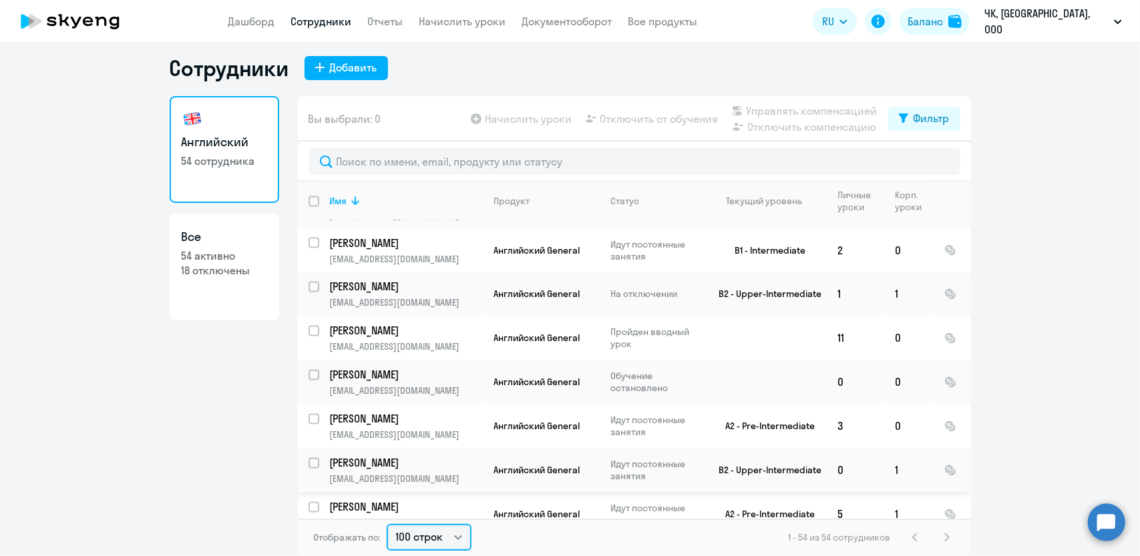
scroll to position [2057, 0]
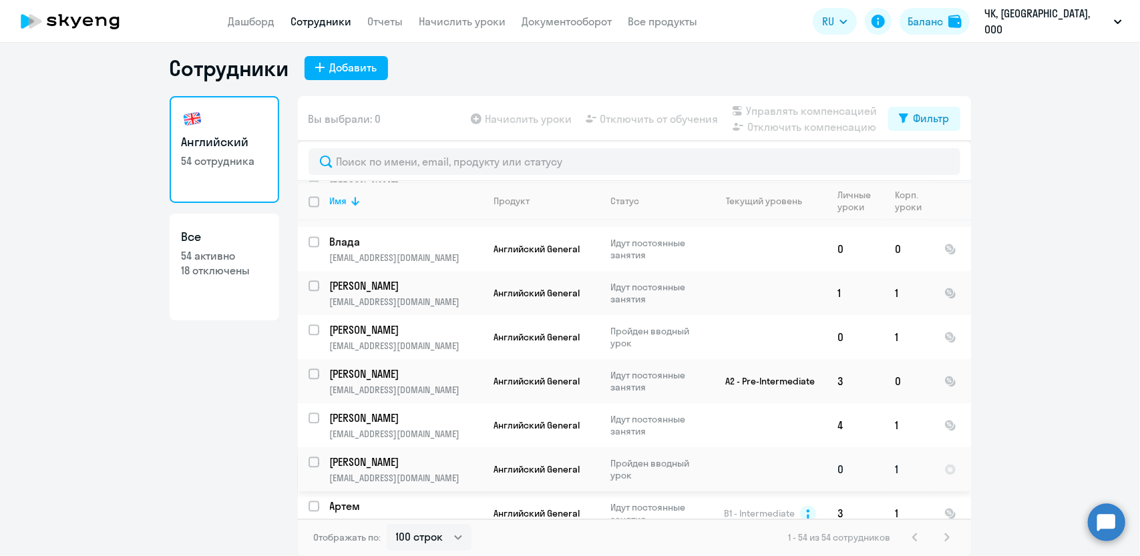
click at [309, 457] on input "select row 41632642" at bounding box center [322, 470] width 27 height 27
checkbox input "true"
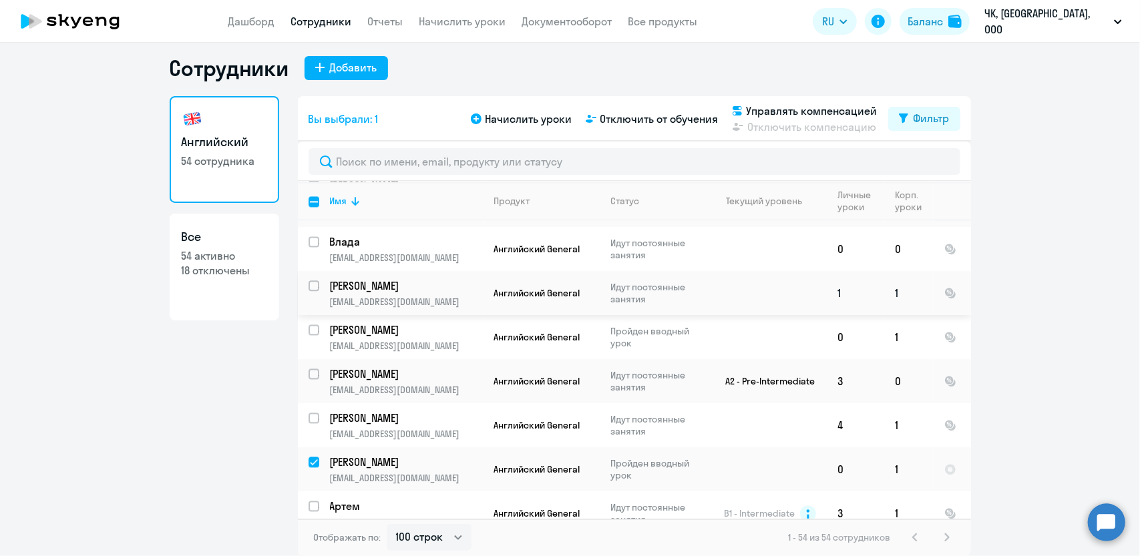
click at [310, 281] on input "select row 37972799" at bounding box center [322, 294] width 27 height 27
checkbox input "true"
click at [642, 118] on span "Отключить от обучения" at bounding box center [660, 119] width 118 height 16
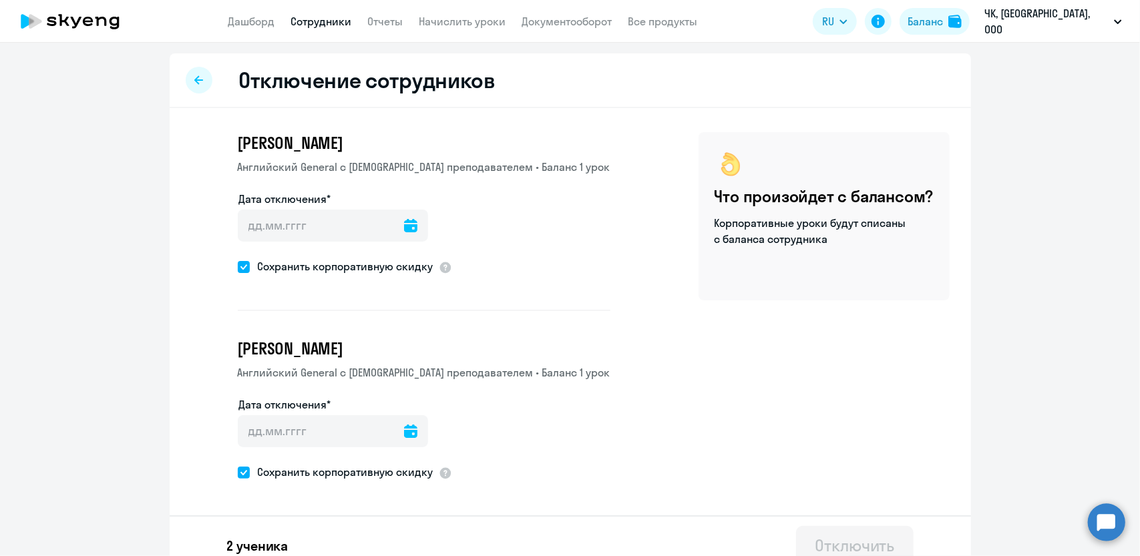
click at [404, 220] on icon at bounding box center [410, 225] width 13 height 13
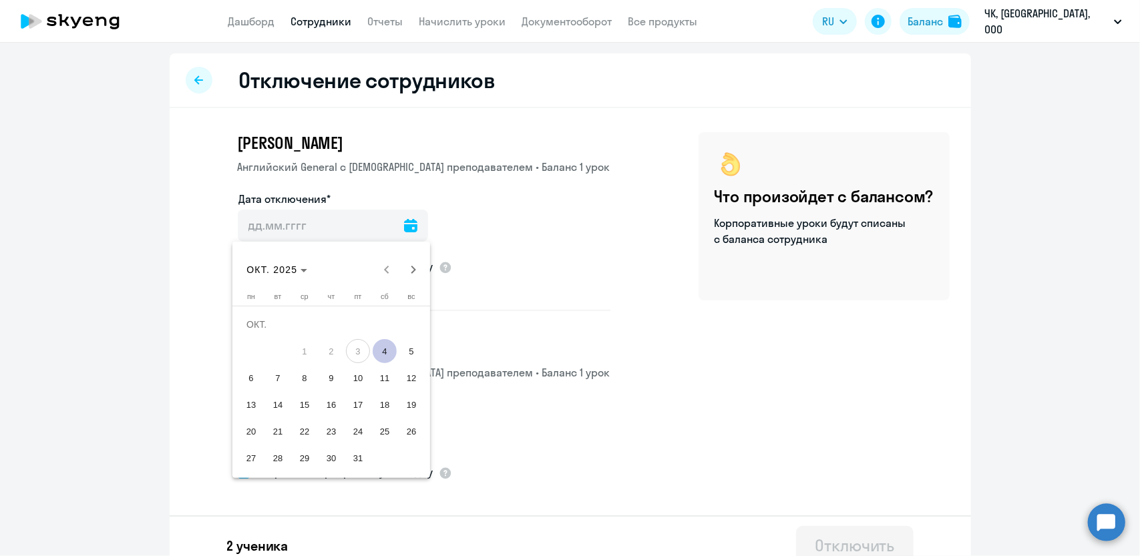
click at [380, 352] on span "4" at bounding box center [385, 351] width 24 height 24
type input "[DATE]"
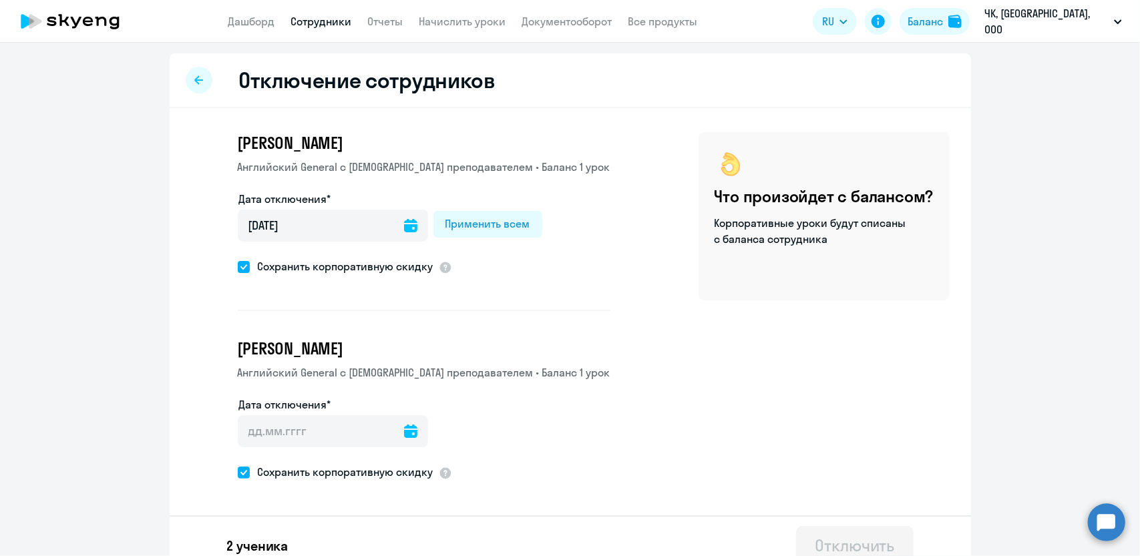
click at [404, 425] on icon at bounding box center [410, 431] width 13 height 13
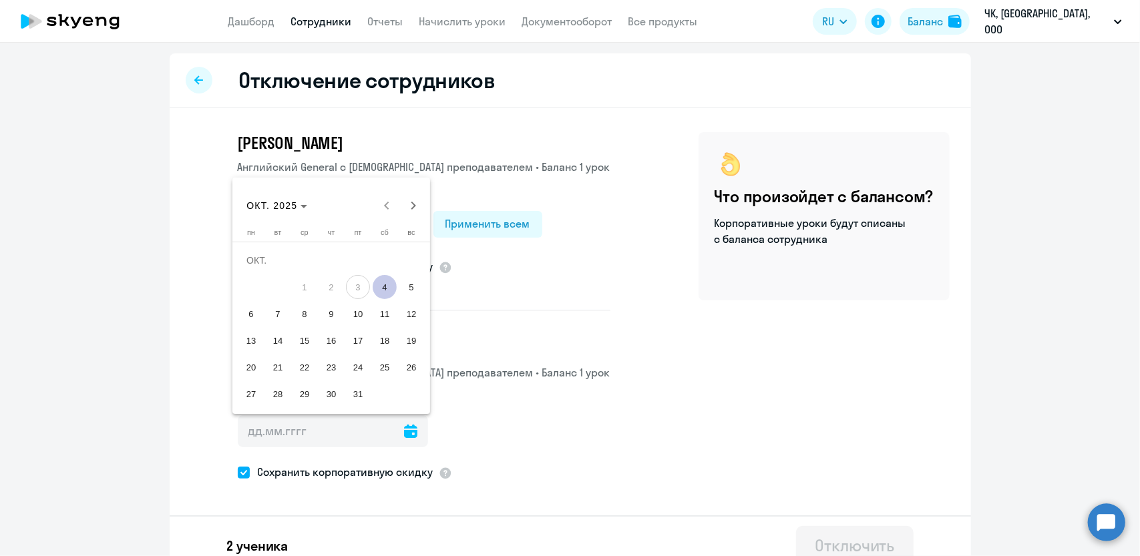
click at [389, 287] on span "4" at bounding box center [385, 287] width 24 height 24
type input "[DATE]"
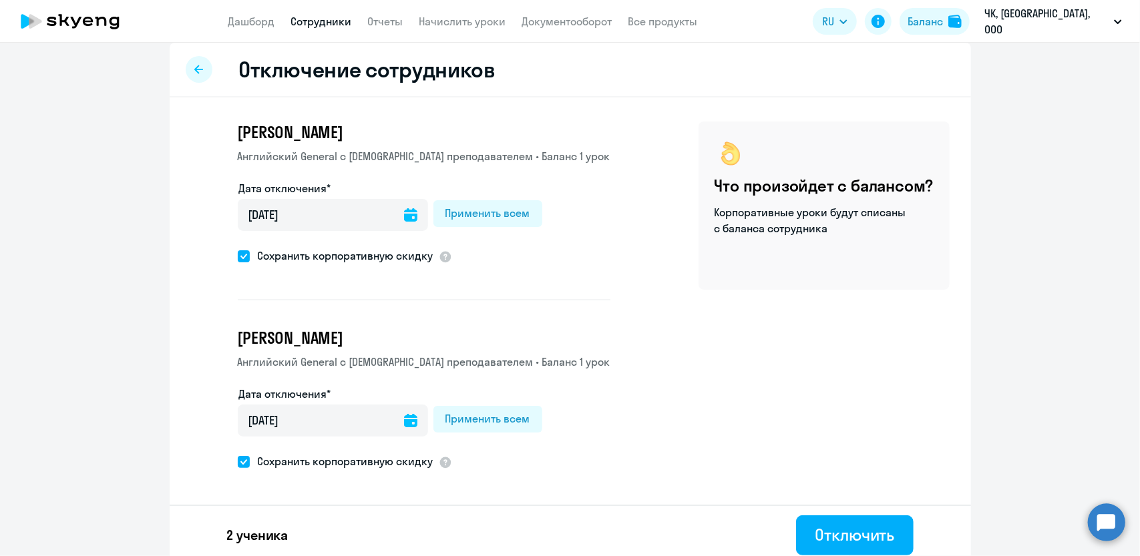
scroll to position [17, 0]
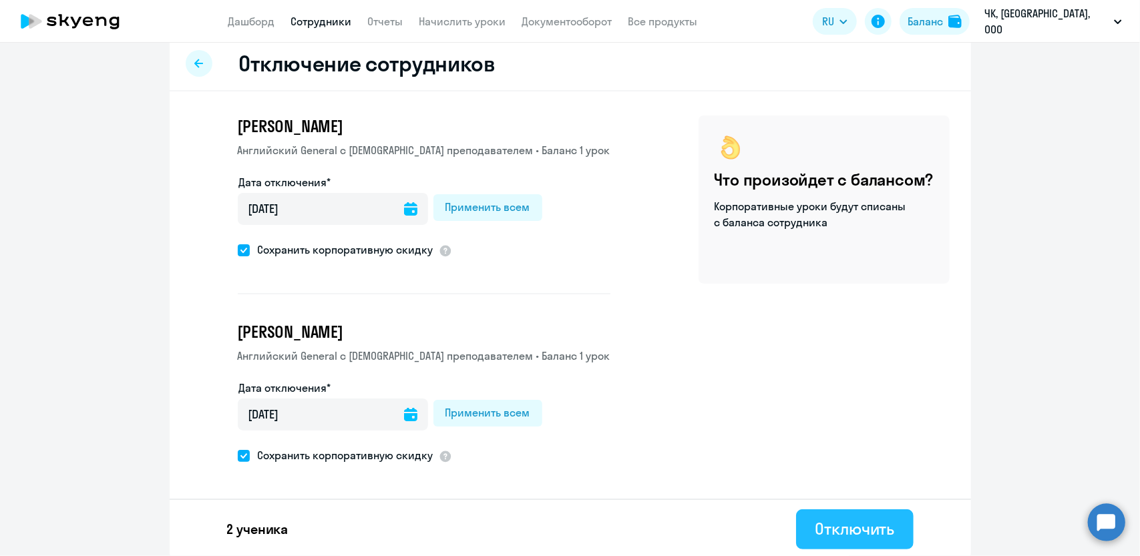
click at [856, 522] on div "Отключить" at bounding box center [854, 528] width 79 height 21
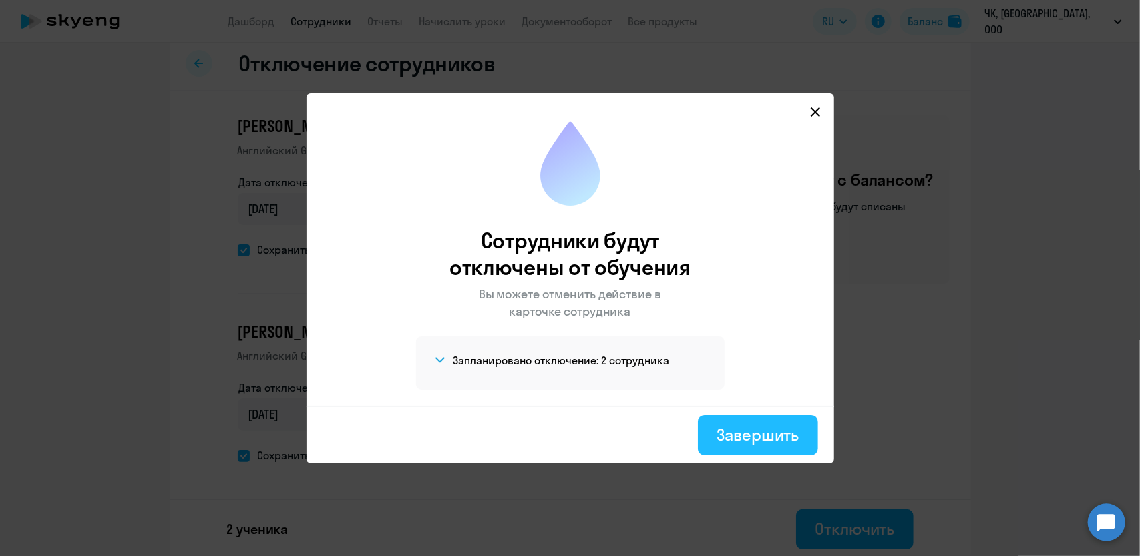
click at [768, 435] on div "Завершить" at bounding box center [758, 434] width 82 height 21
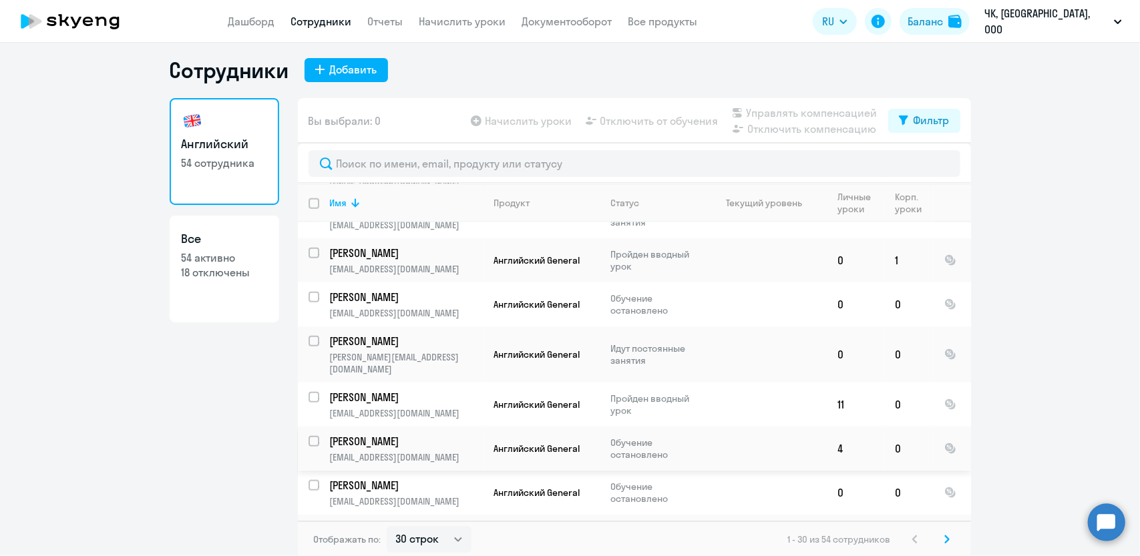
scroll to position [8, 0]
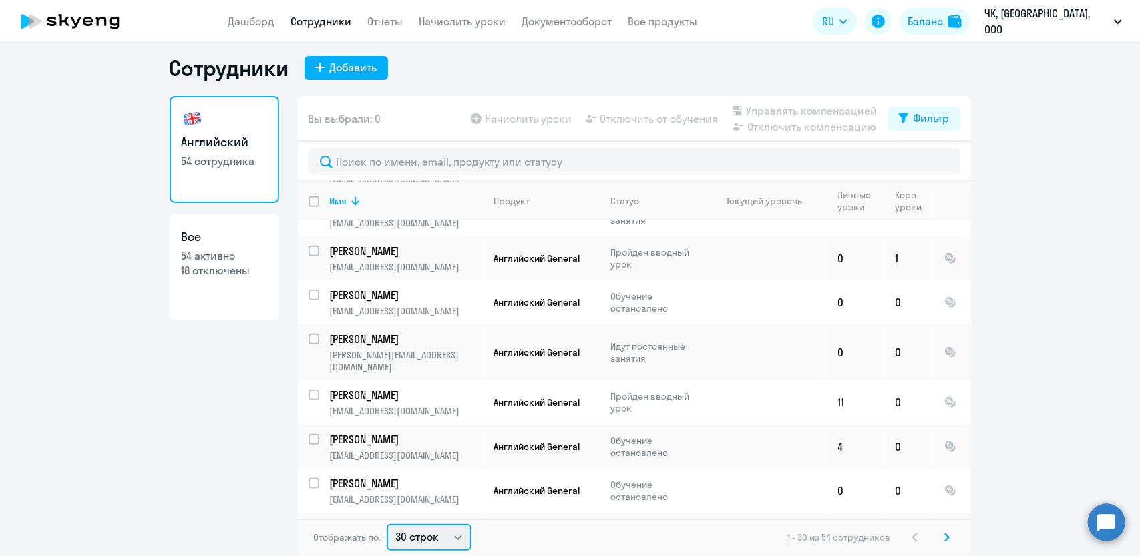
click at [411, 533] on select "30 строк 50 строк 100 строк" at bounding box center [429, 537] width 85 height 27
click at [387, 524] on select "30 строк 50 строк 100 строк" at bounding box center [429, 537] width 85 height 27
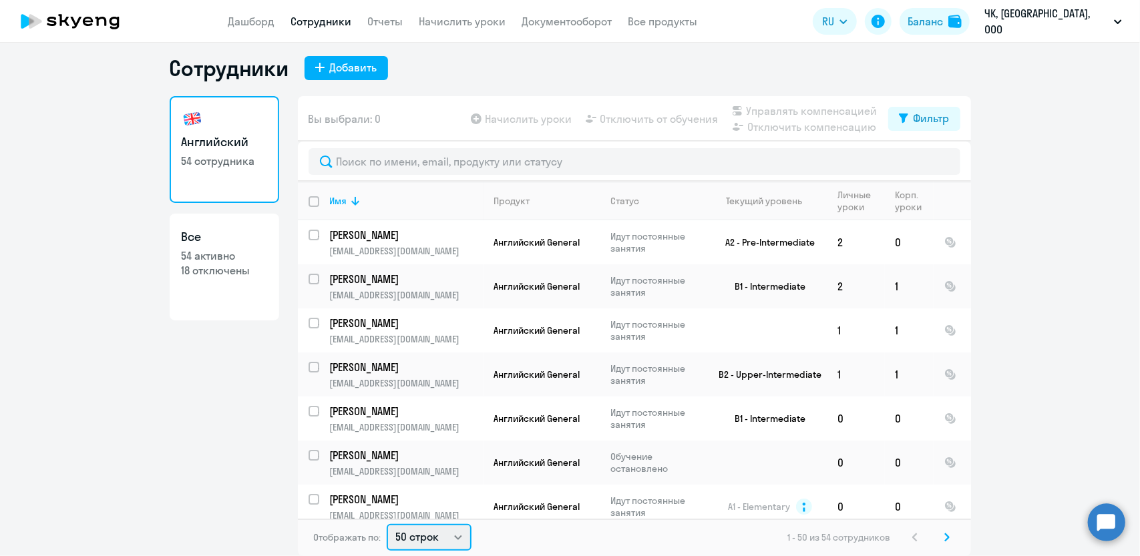
click at [415, 541] on select "30 строк 50 строк 100 строк" at bounding box center [429, 537] width 85 height 27
select select "100"
click at [387, 524] on select "30 строк 50 строк 100 строк" at bounding box center [429, 537] width 85 height 27
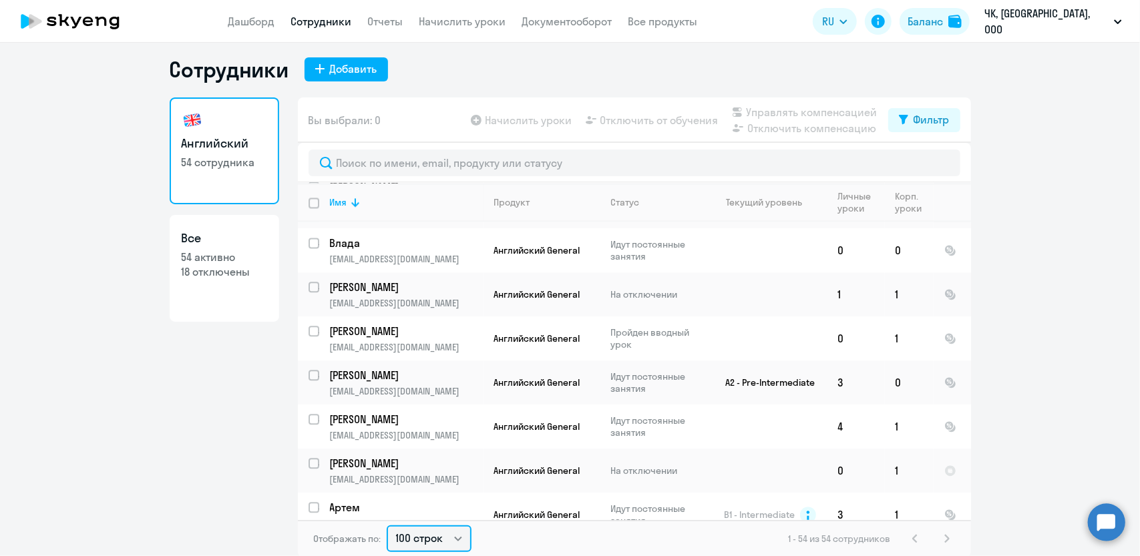
scroll to position [8, 0]
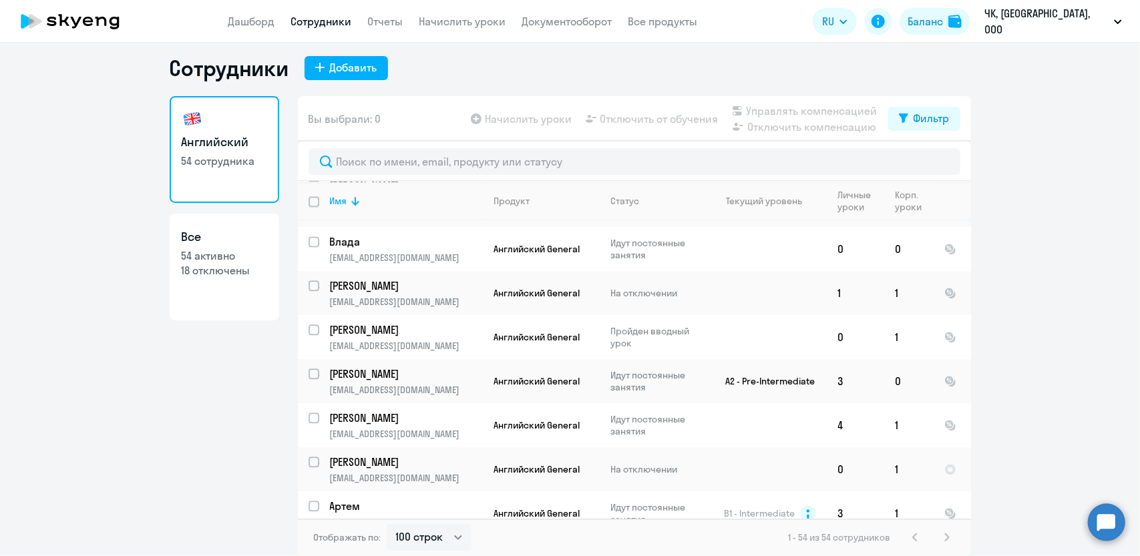
click at [312, 545] on input "select row 21378921" at bounding box center [322, 558] width 27 height 27
checkbox input "true"
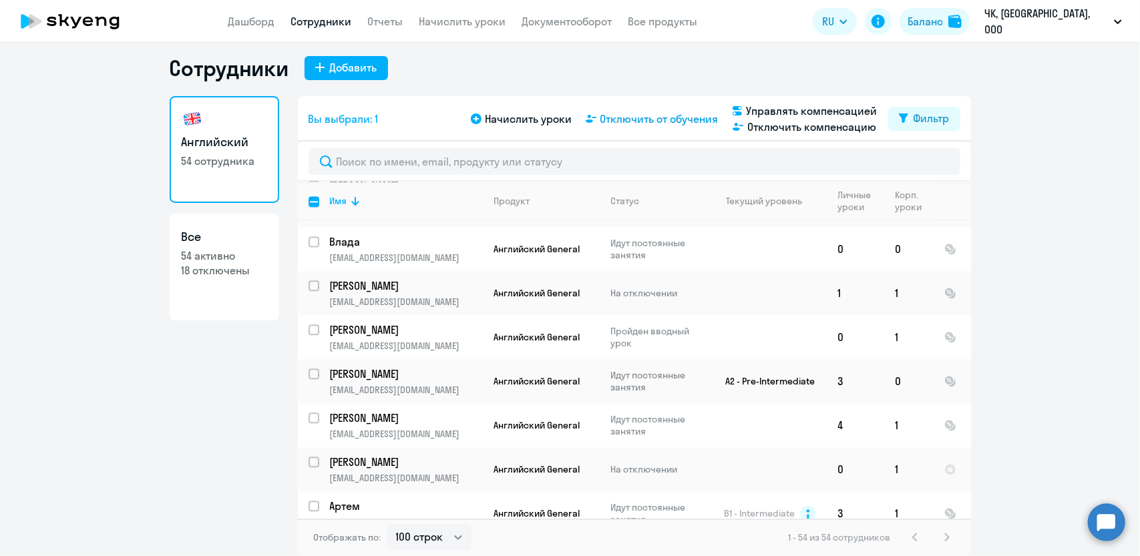
click at [636, 116] on span "Отключить от обучения" at bounding box center [660, 119] width 118 height 16
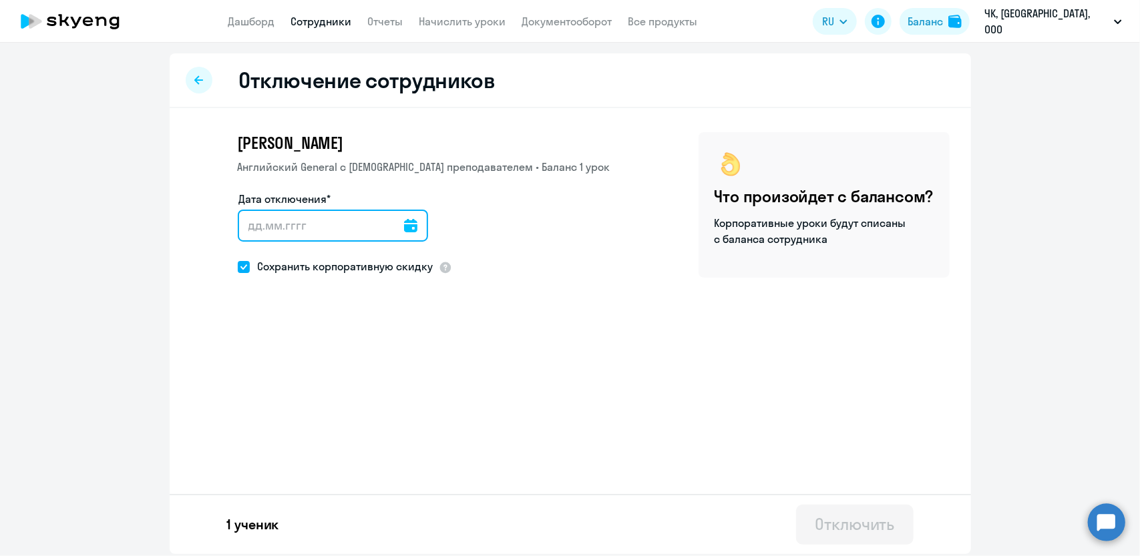
drag, startPoint x: 414, startPoint y: 226, endPoint x: 415, endPoint y: 244, distance: 18.7
click at [414, 228] on input "Дата отключения*" at bounding box center [333, 226] width 190 height 32
click at [410, 222] on input "Дата отключения*" at bounding box center [333, 226] width 190 height 32
click at [407, 224] on icon at bounding box center [410, 225] width 13 height 13
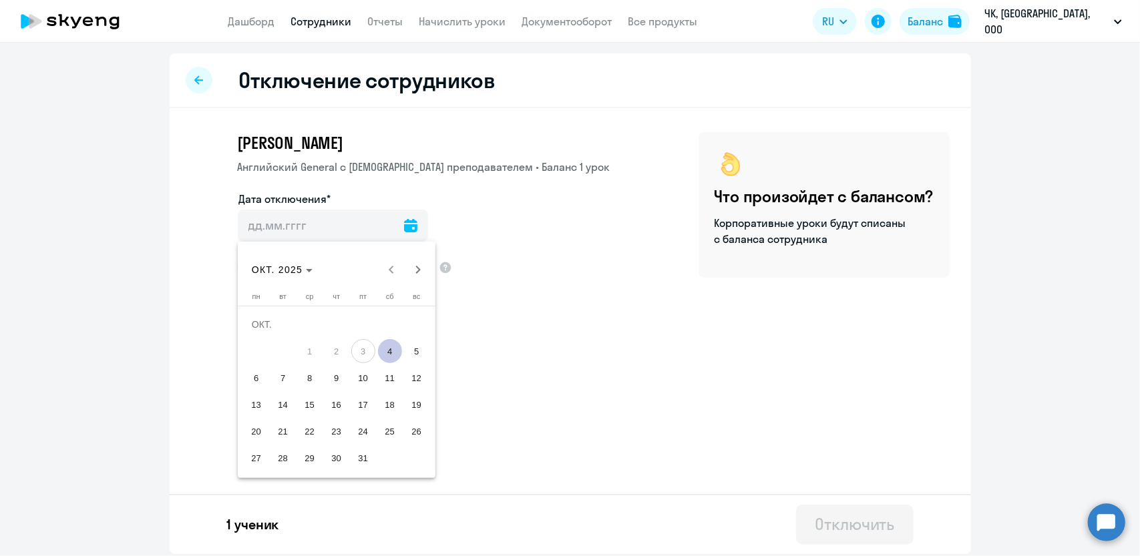
click at [382, 355] on span "4" at bounding box center [390, 351] width 24 height 24
type input "[DATE]"
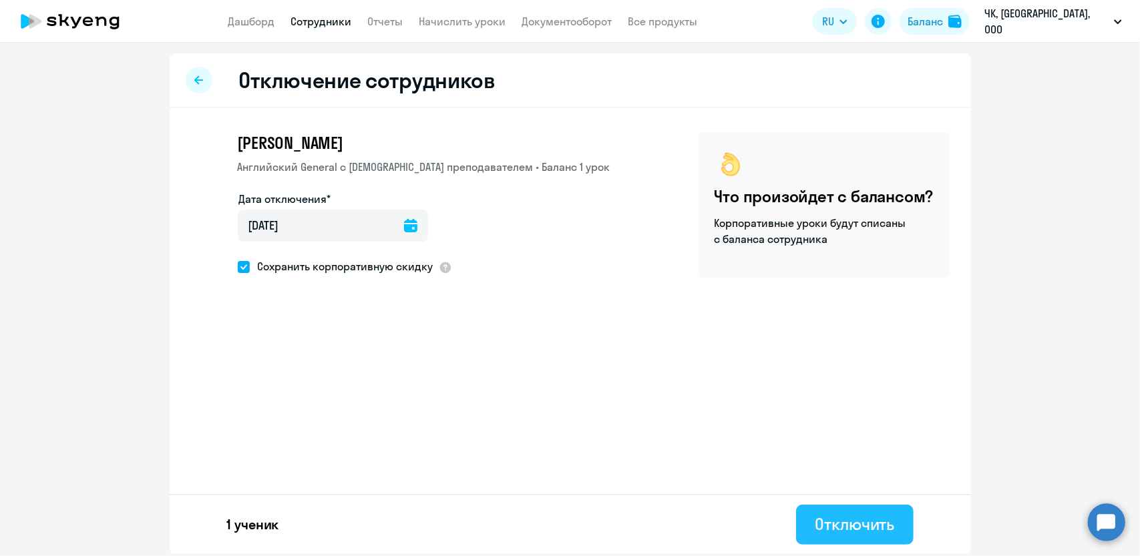
click at [874, 528] on div "Отключить" at bounding box center [854, 524] width 79 height 21
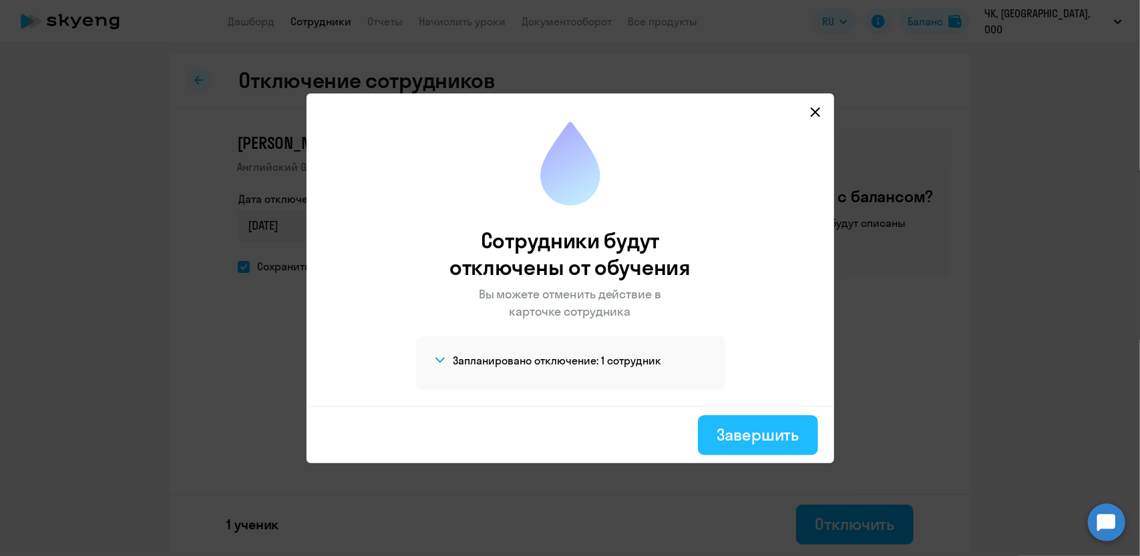
click at [770, 439] on div "Завершить" at bounding box center [758, 434] width 82 height 21
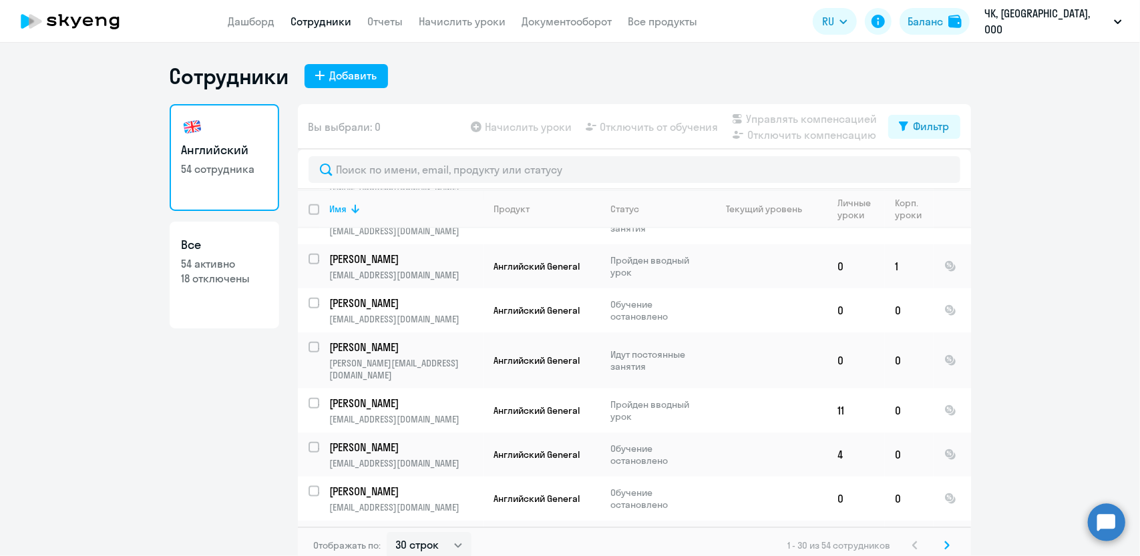
scroll to position [8, 0]
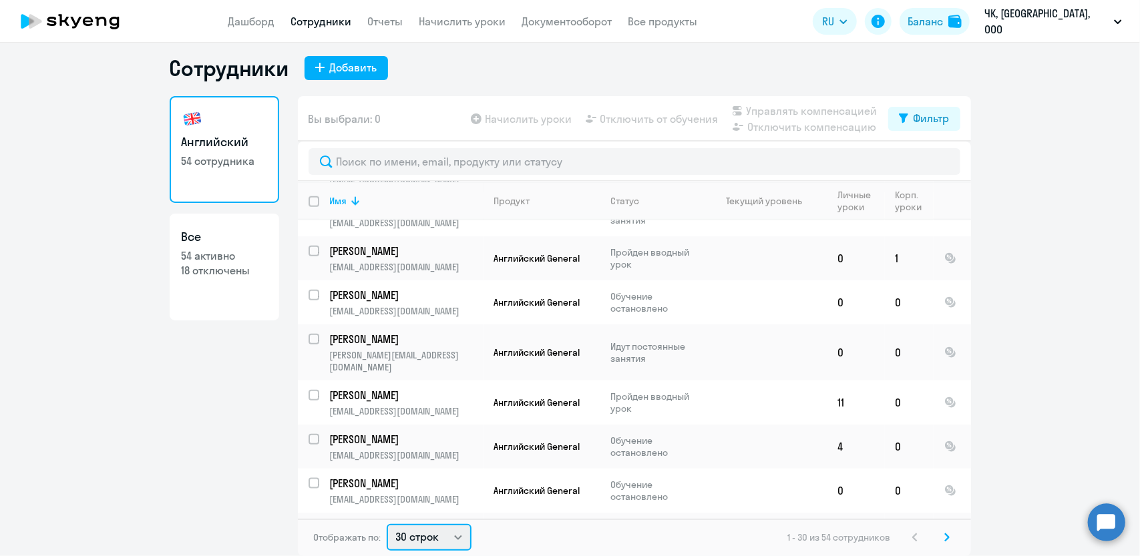
drag, startPoint x: 417, startPoint y: 534, endPoint x: 424, endPoint y: 533, distance: 6.7
click at [417, 534] on select "30 строк 50 строк 100 строк" at bounding box center [429, 537] width 85 height 27
select select "100"
click at [387, 524] on select "30 строк 50 строк 100 строк" at bounding box center [429, 537] width 85 height 27
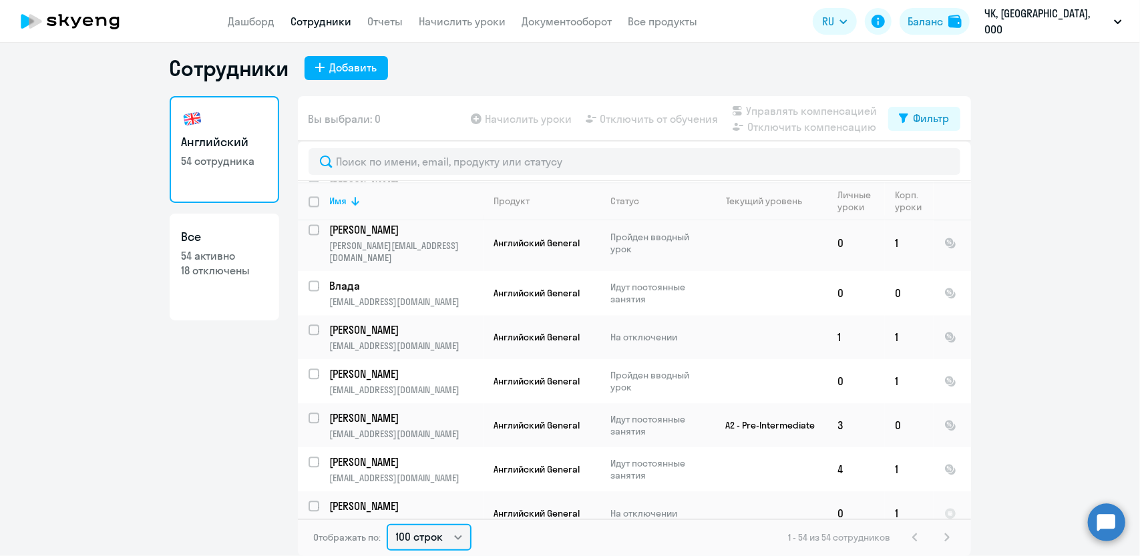
scroll to position [2057, 0]
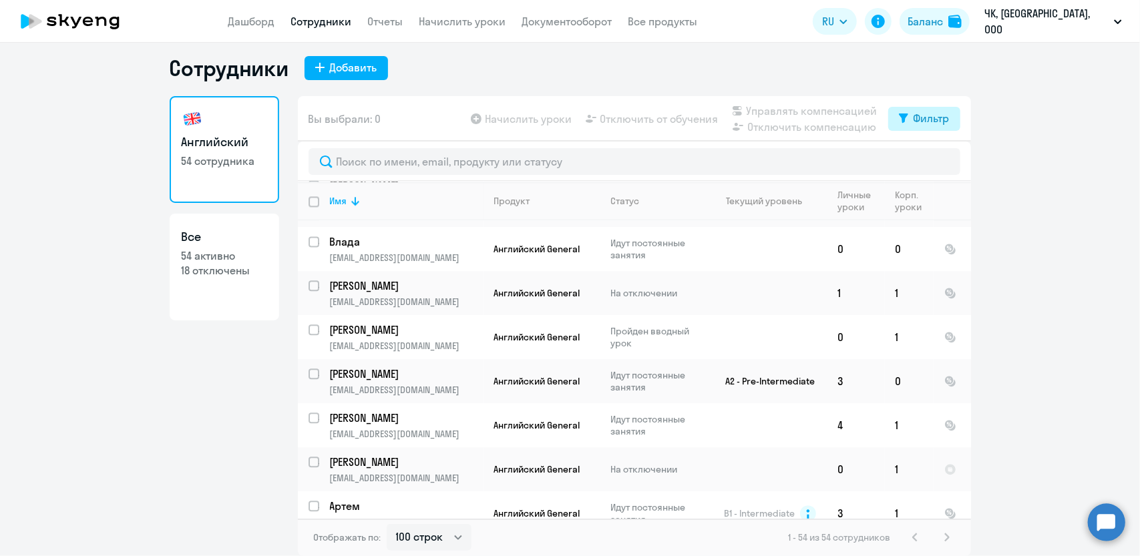
click at [914, 116] on div "Фильтр" at bounding box center [932, 118] width 36 height 16
click at [939, 154] on label at bounding box center [933, 162] width 23 height 16
click at [922, 162] on input "checkbox" at bounding box center [921, 162] width 1 height 1
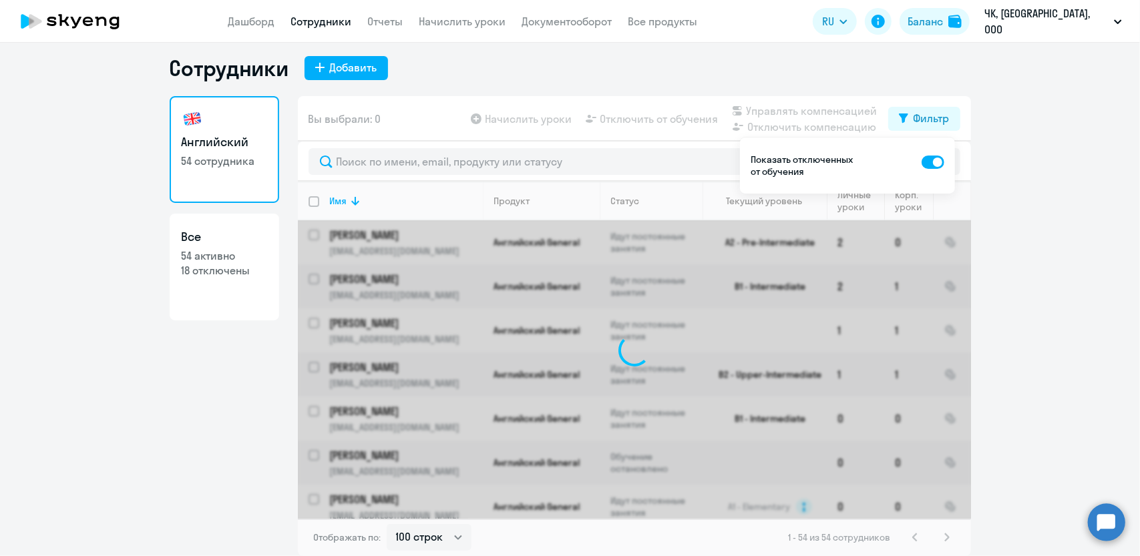
click at [939, 162] on span at bounding box center [933, 162] width 23 height 13
click at [922, 162] on input "checkbox" at bounding box center [921, 162] width 1 height 1
click at [939, 162] on span at bounding box center [933, 162] width 23 height 13
click at [922, 162] on input "checkbox" at bounding box center [921, 162] width 1 height 1
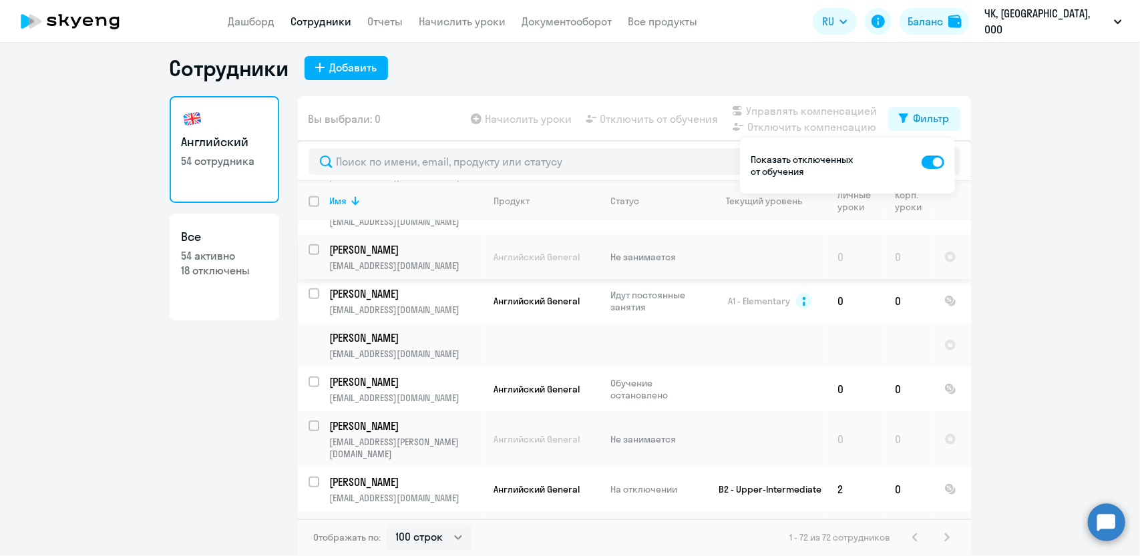
scroll to position [1202, 0]
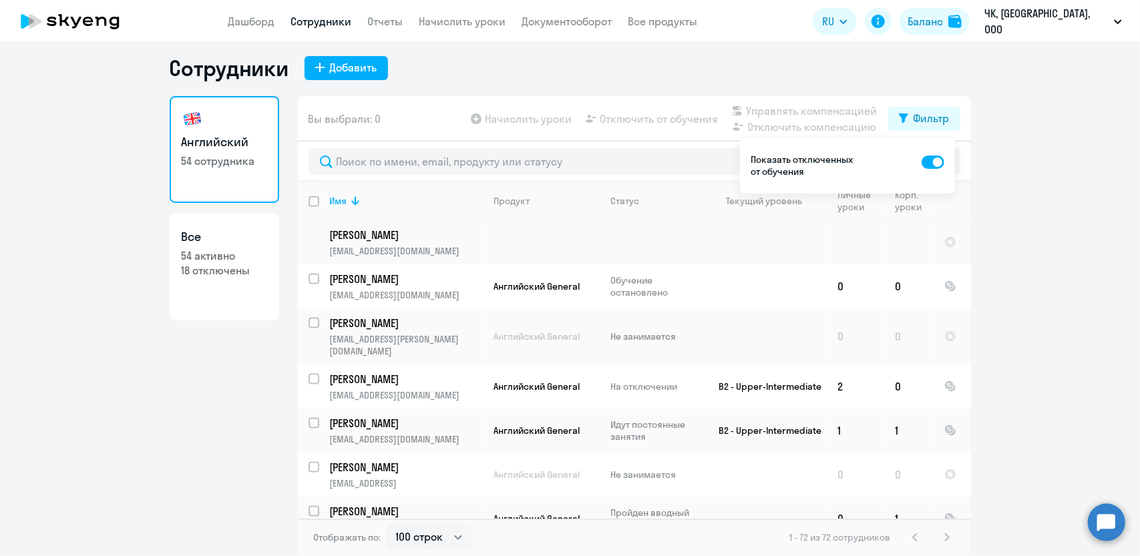
click at [927, 160] on span at bounding box center [933, 162] width 23 height 13
click at [922, 162] on input "checkbox" at bounding box center [921, 162] width 1 height 1
checkbox input "false"
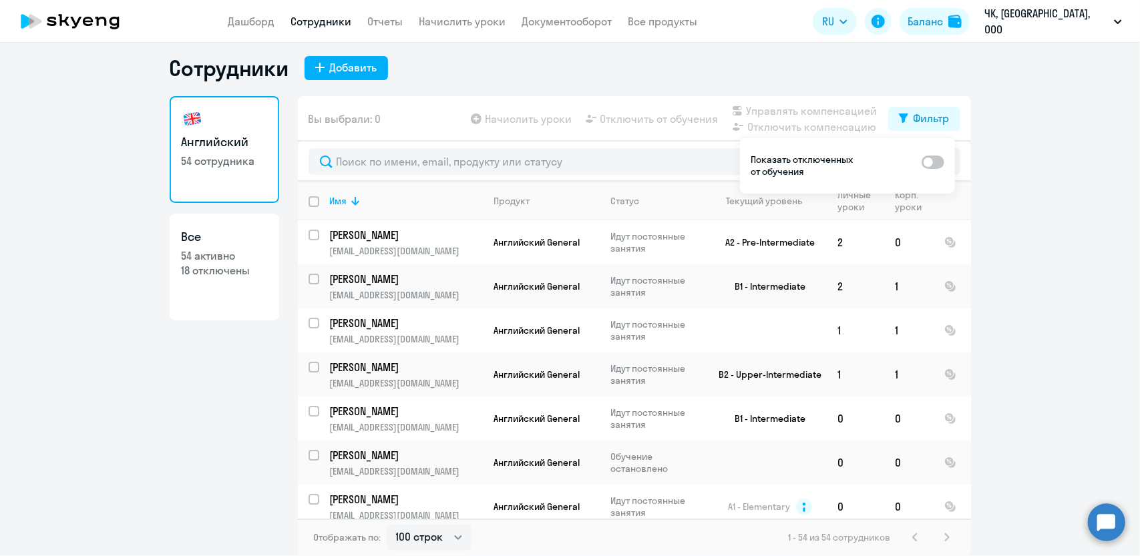
click at [1003, 106] on ng-component "Сотрудники Добавить Английский 54 сотрудника Все 54 активно 18 отключены Вы выб…" at bounding box center [570, 306] width 1140 height 502
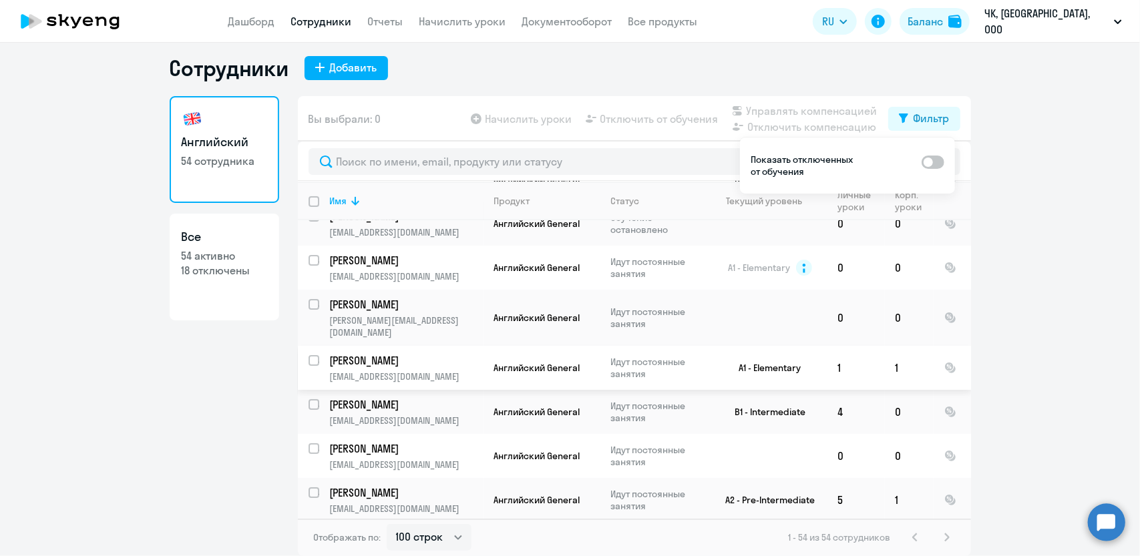
scroll to position [401, 0]
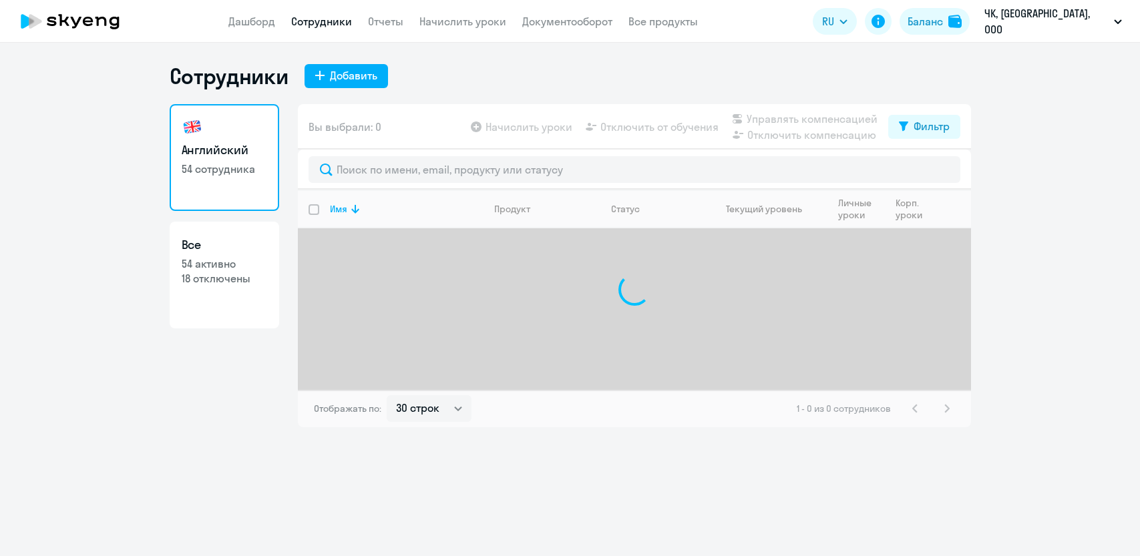
select select "30"
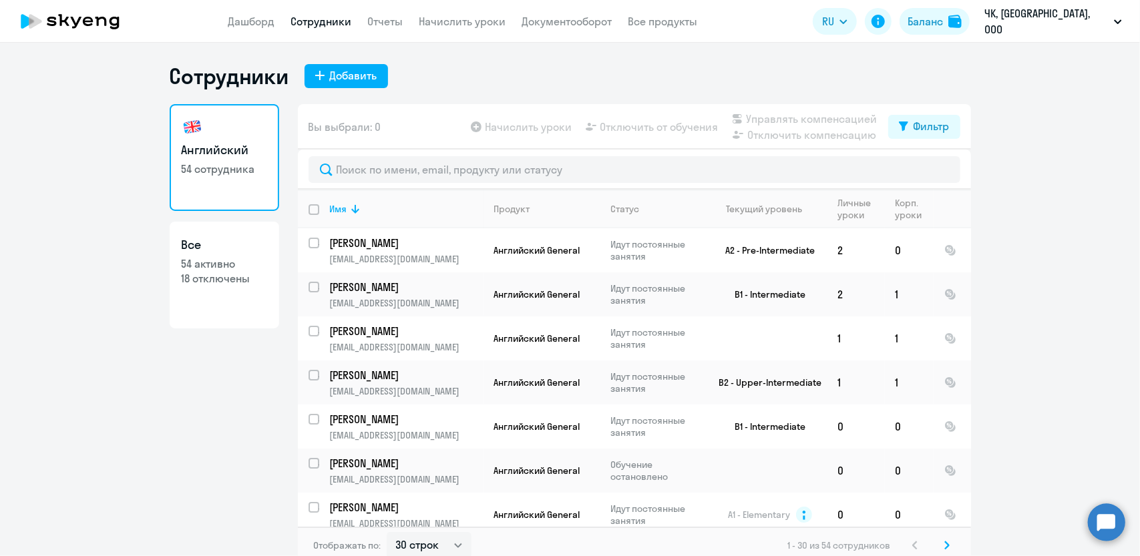
click at [232, 281] on p "18 отключены" at bounding box center [225, 278] width 86 height 15
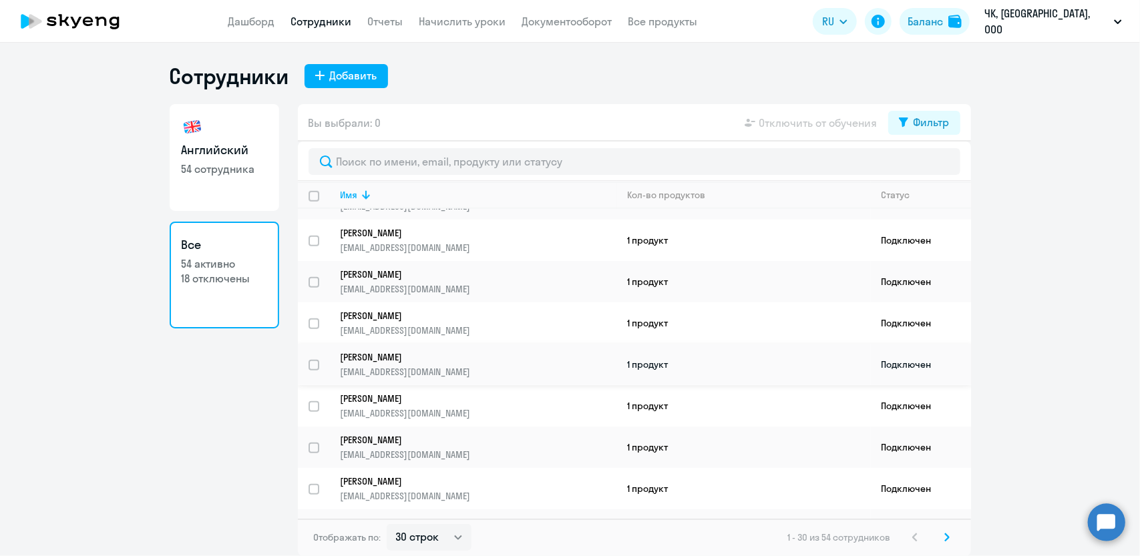
scroll to position [905, 0]
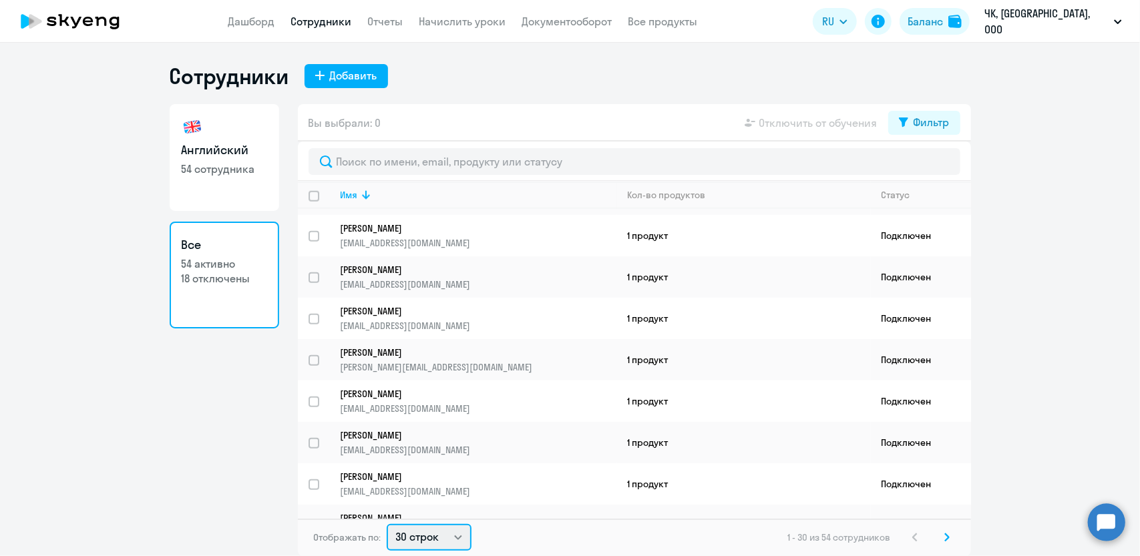
click at [426, 538] on select "30 строк 50 строк 100 строк" at bounding box center [429, 537] width 85 height 27
select select "100"
click at [387, 524] on select "30 строк 50 строк 100 строк" at bounding box center [429, 537] width 85 height 27
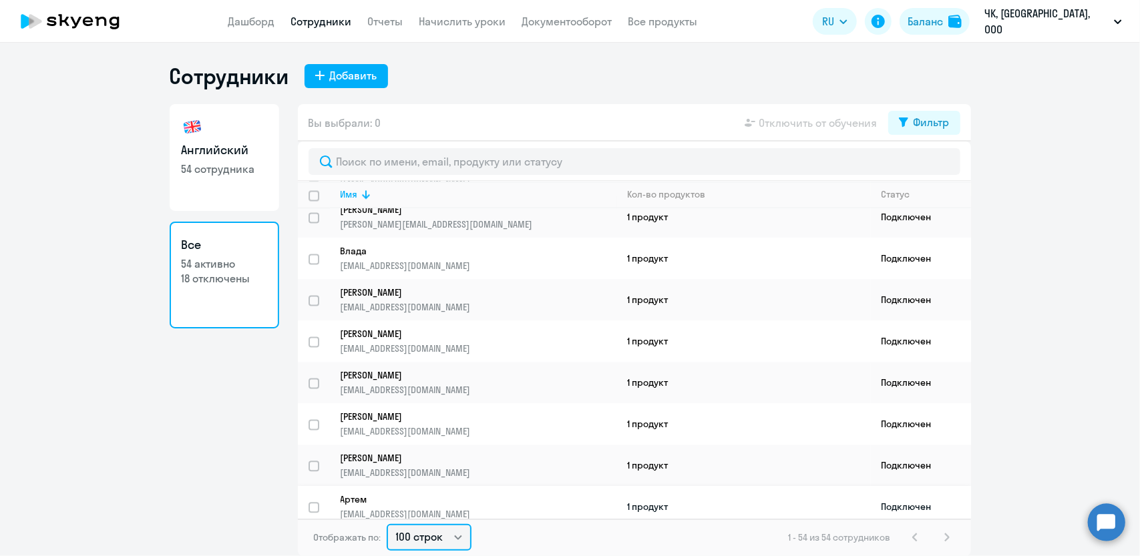
scroll to position [1878, 0]
click at [412, 507] on p "[EMAIL_ADDRESS][DOMAIN_NAME]" at bounding box center [479, 513] width 276 height 12
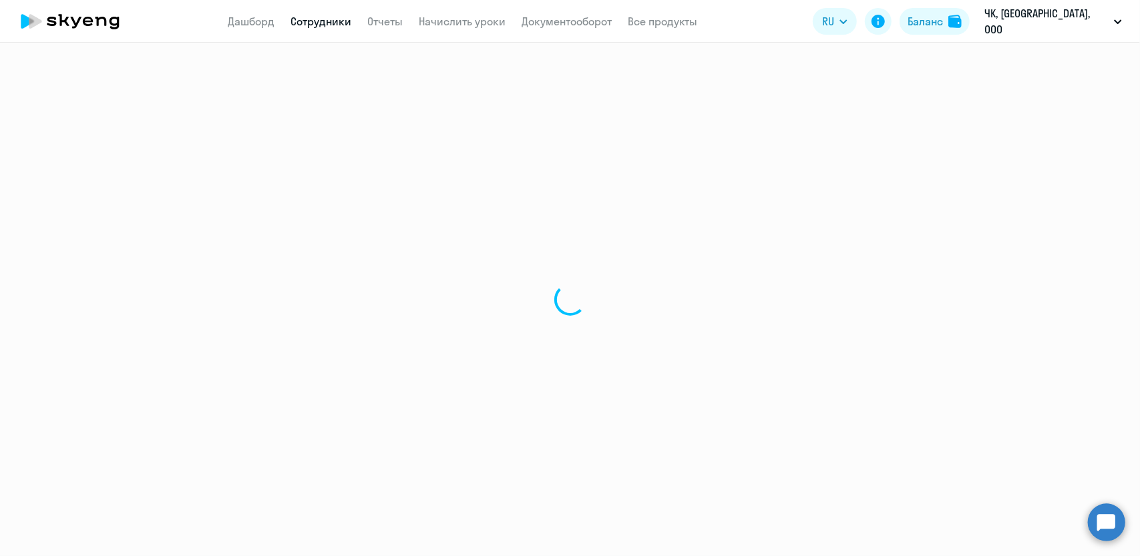
select select "english"
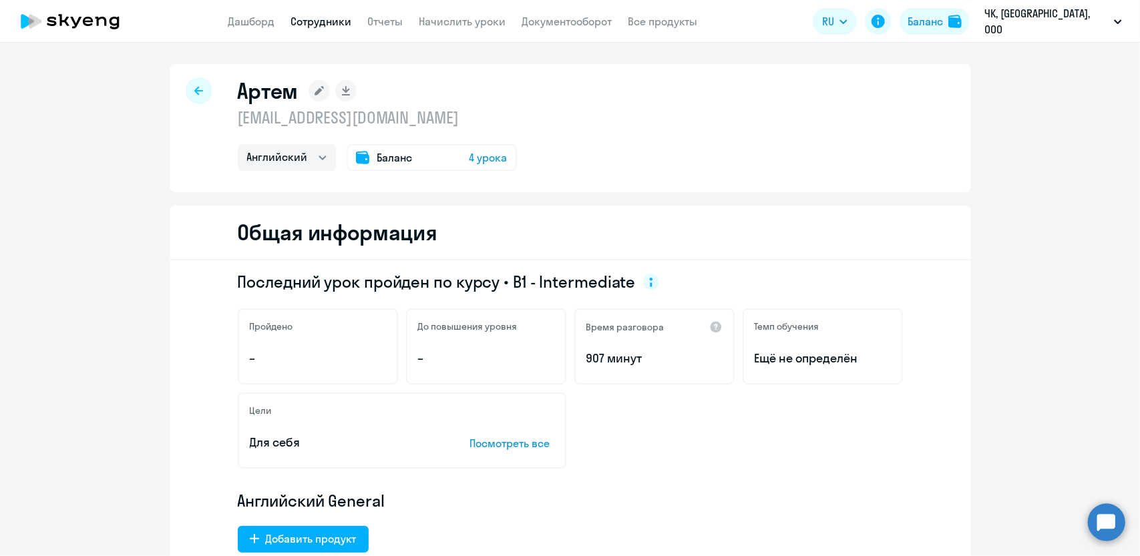
click at [274, 95] on h1 "Артем" at bounding box center [268, 90] width 61 height 27
copy h1 "Артем"
click at [187, 88] on div at bounding box center [199, 90] width 27 height 27
select select "30"
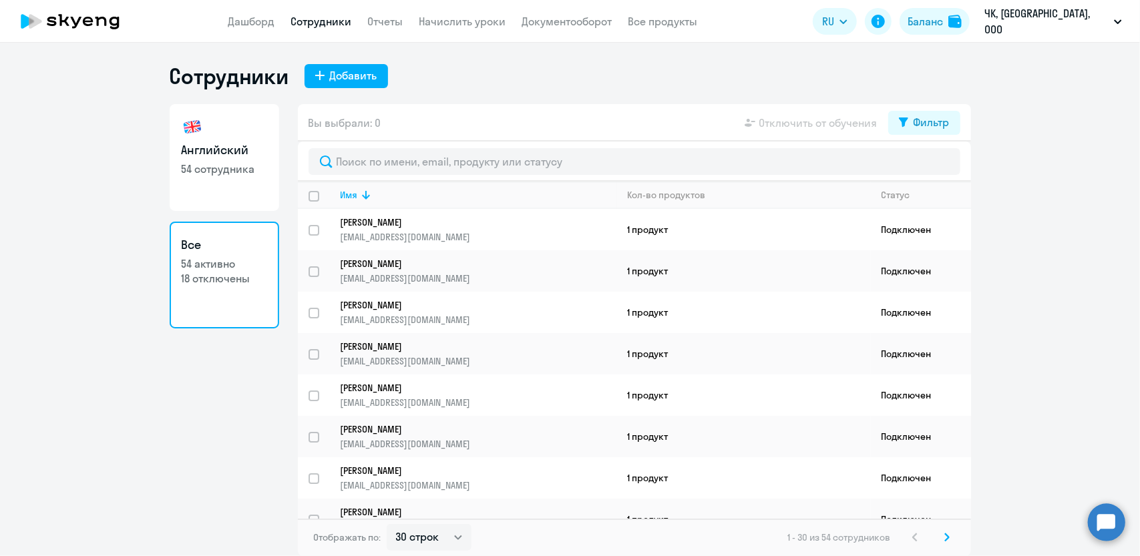
click at [323, 23] on link "Сотрудники" at bounding box center [321, 21] width 61 height 13
select select "30"
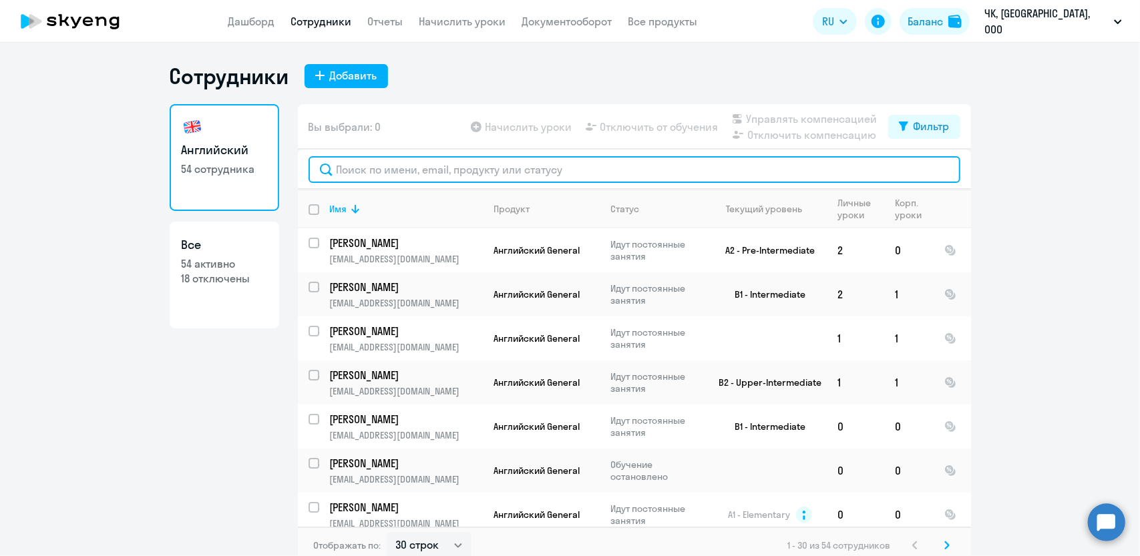
click at [381, 169] on input "text" at bounding box center [635, 169] width 652 height 27
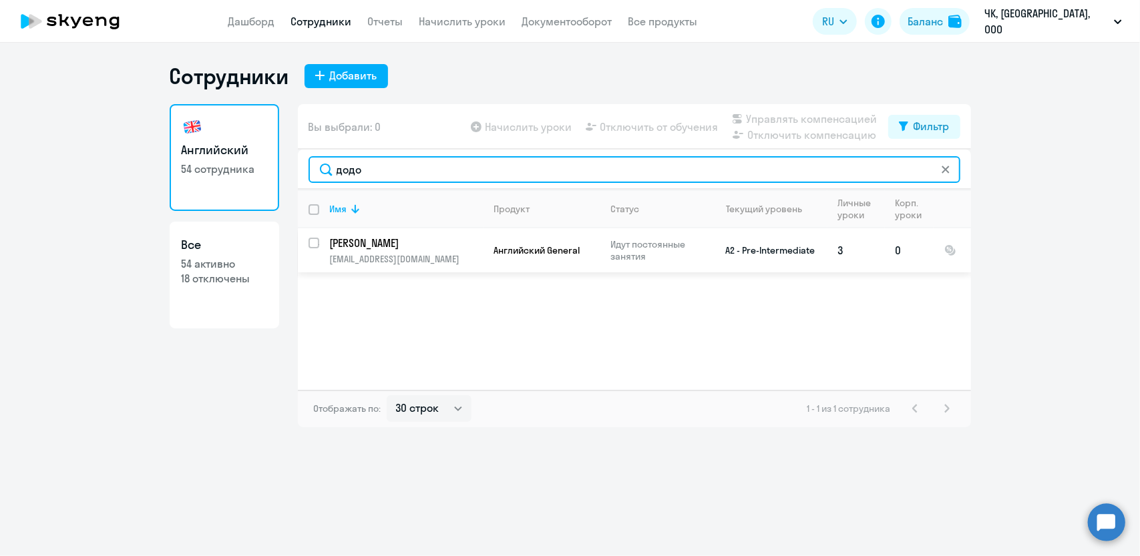
type input "додо"
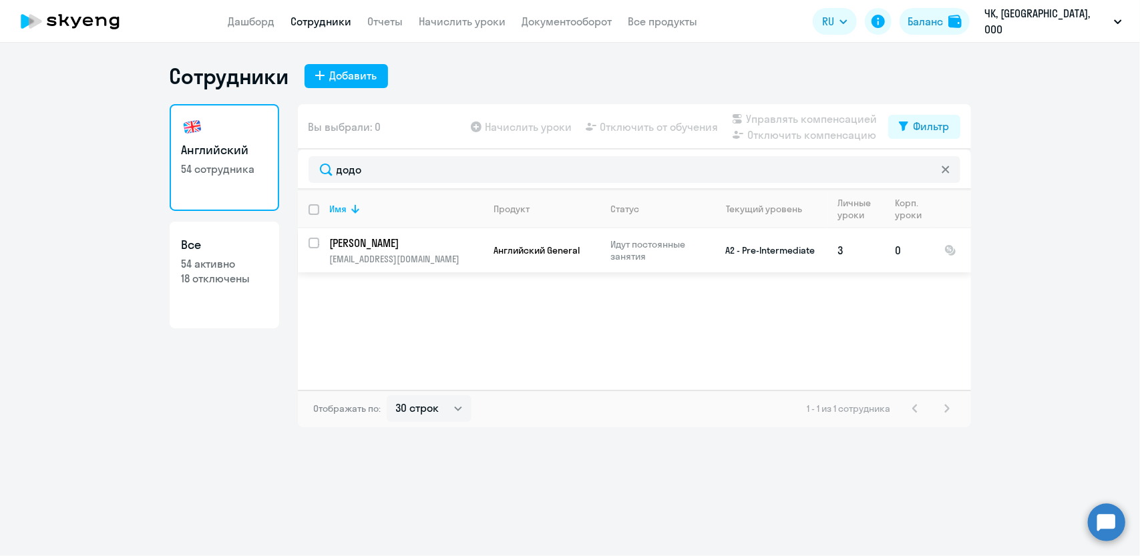
click at [317, 246] on input "select row 41366018" at bounding box center [322, 251] width 27 height 27
checkbox input "true"
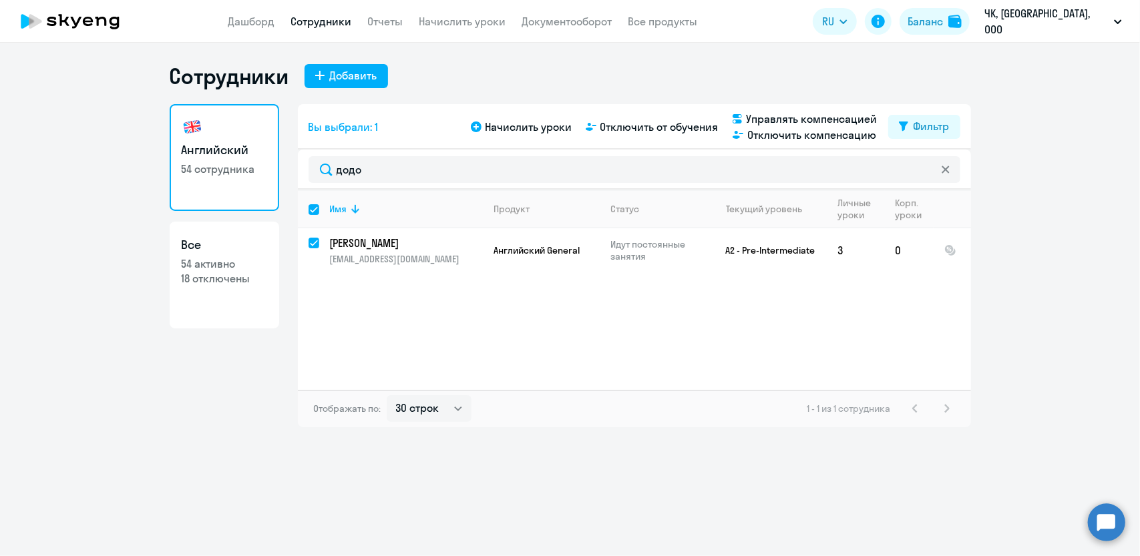
click at [641, 135] on div "Начислить уроки Отключить от обучения Управлять компенсацией Отключить компенса…" at bounding box center [678, 127] width 420 height 32
click at [643, 131] on span "Отключить от обучения" at bounding box center [660, 127] width 118 height 16
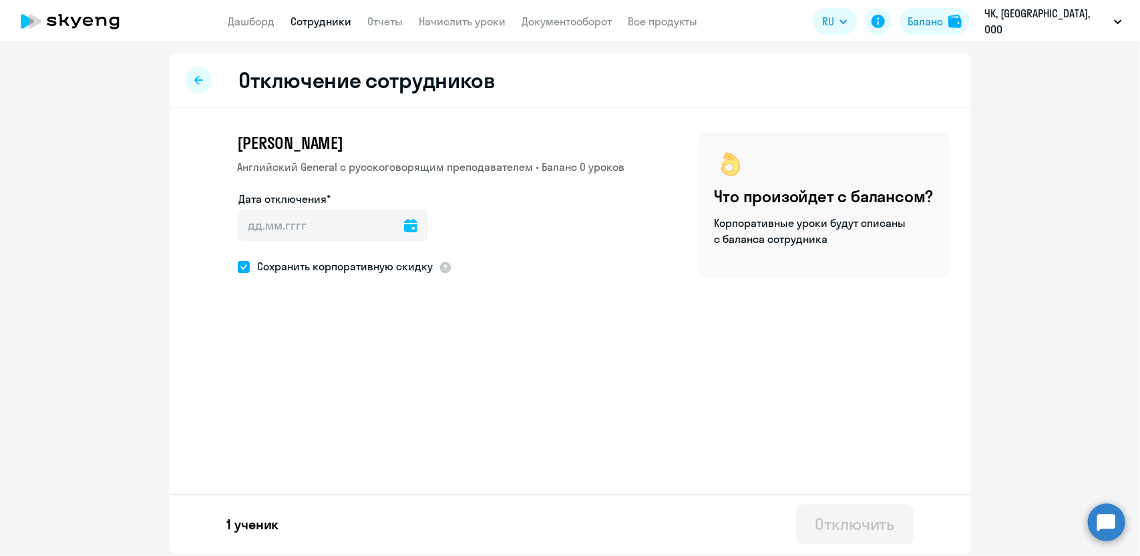
click at [404, 231] on icon at bounding box center [410, 225] width 13 height 13
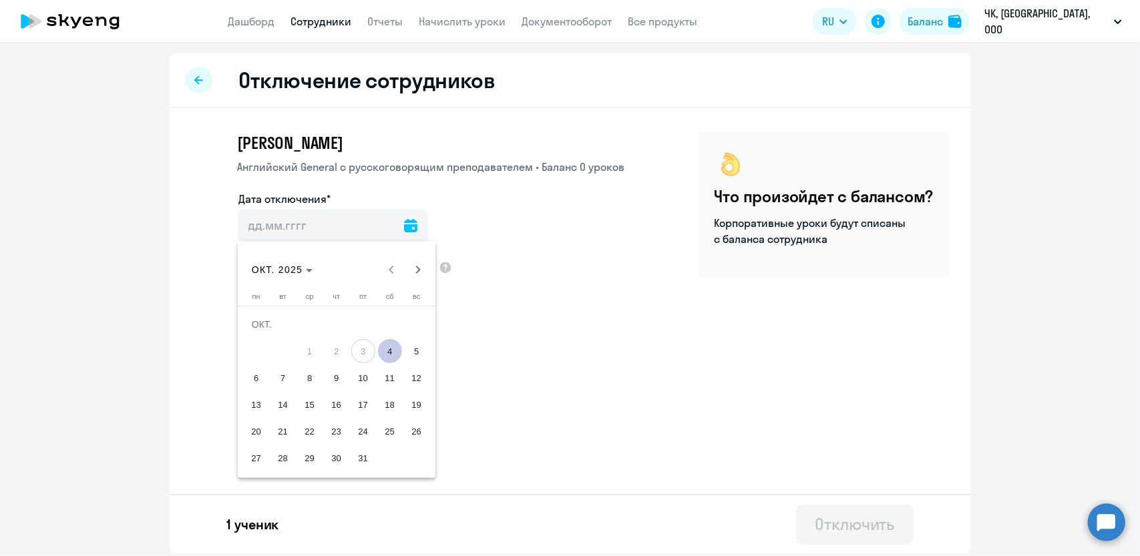
click at [387, 351] on span "4" at bounding box center [390, 351] width 24 height 24
type input "[DATE]"
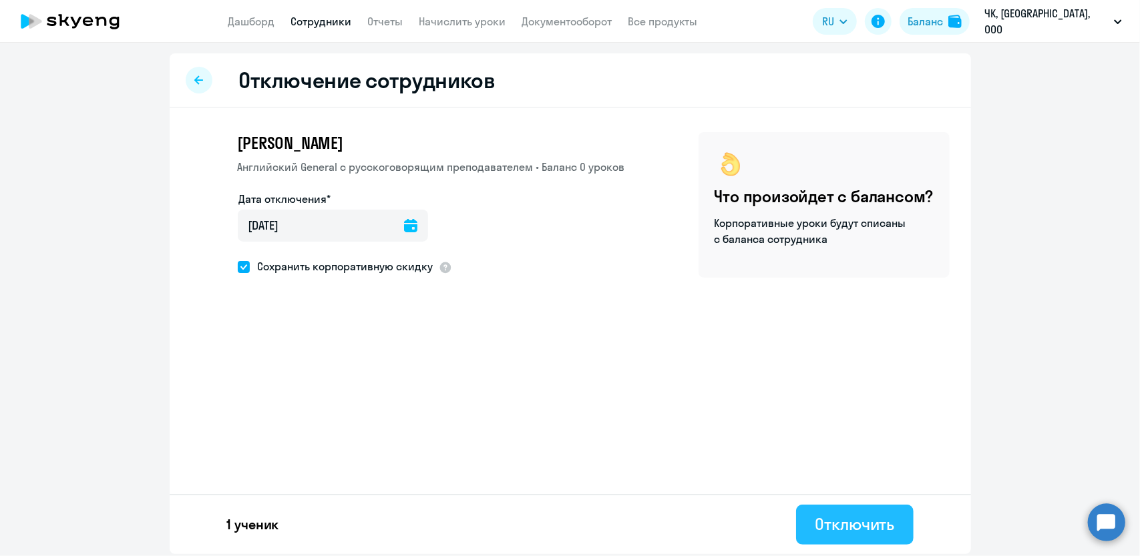
click at [856, 532] on div "Отключить" at bounding box center [854, 524] width 79 height 21
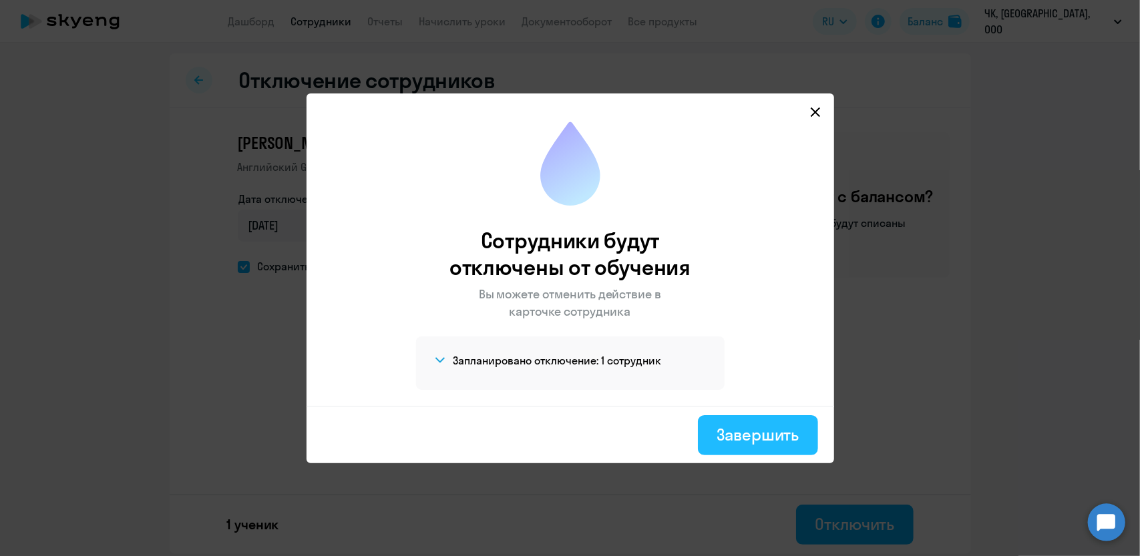
click at [755, 440] on div "Завершить" at bounding box center [758, 434] width 82 height 21
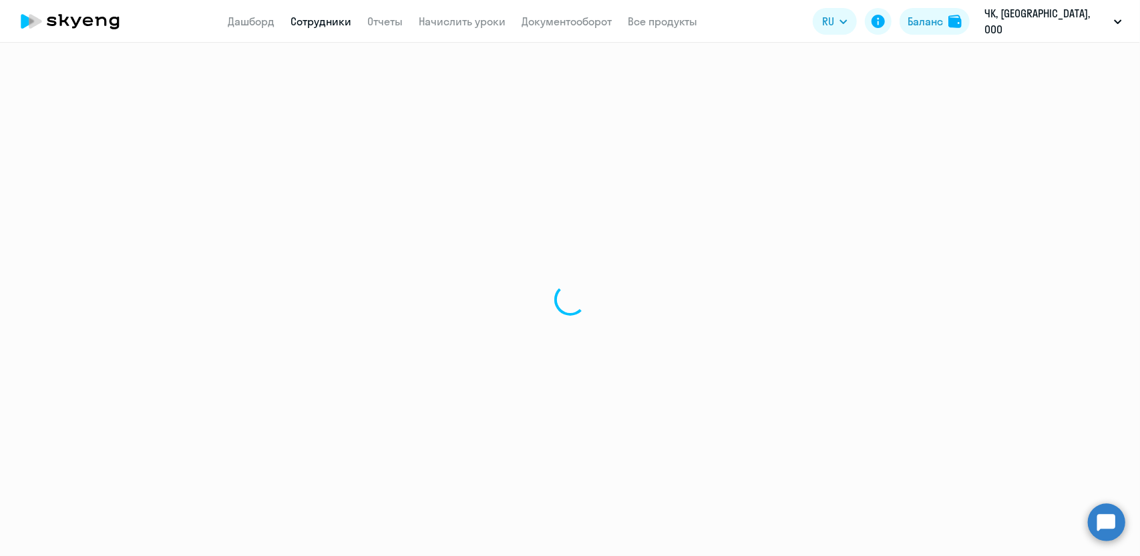
select select "30"
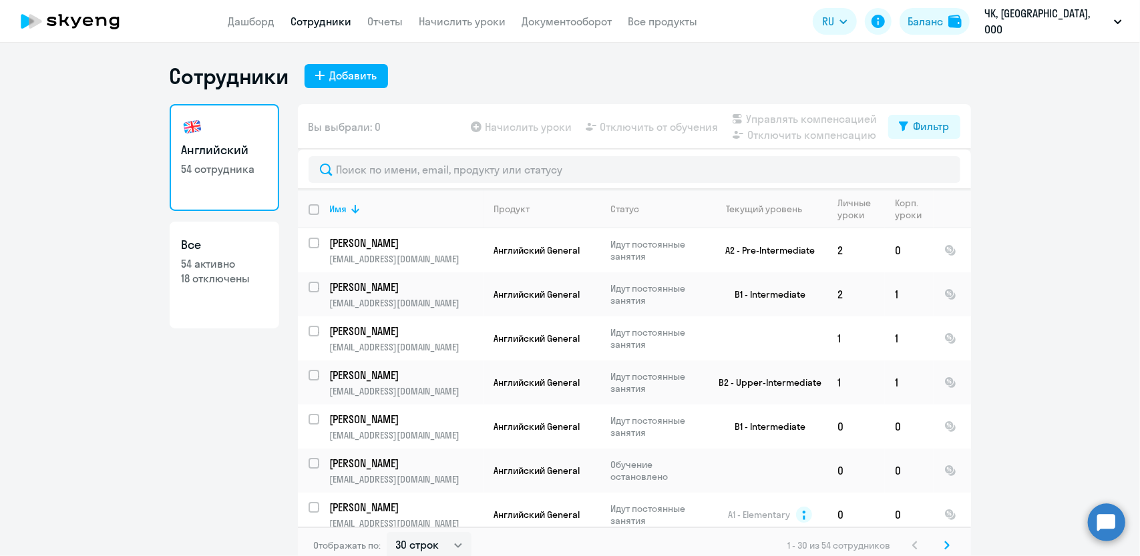
click at [87, 17] on icon at bounding box center [88, 21] width 10 height 9
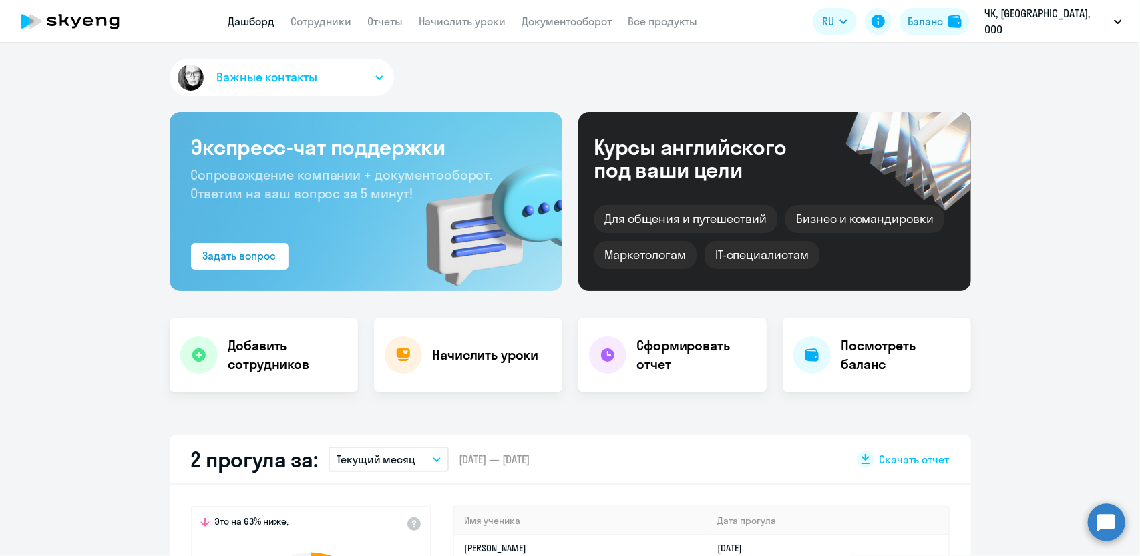
select select "30"
click at [595, 14] on app-menu-item-link "Документооборот" at bounding box center [567, 21] width 90 height 17
click at [591, 19] on link "Документооборот" at bounding box center [567, 21] width 90 height 13
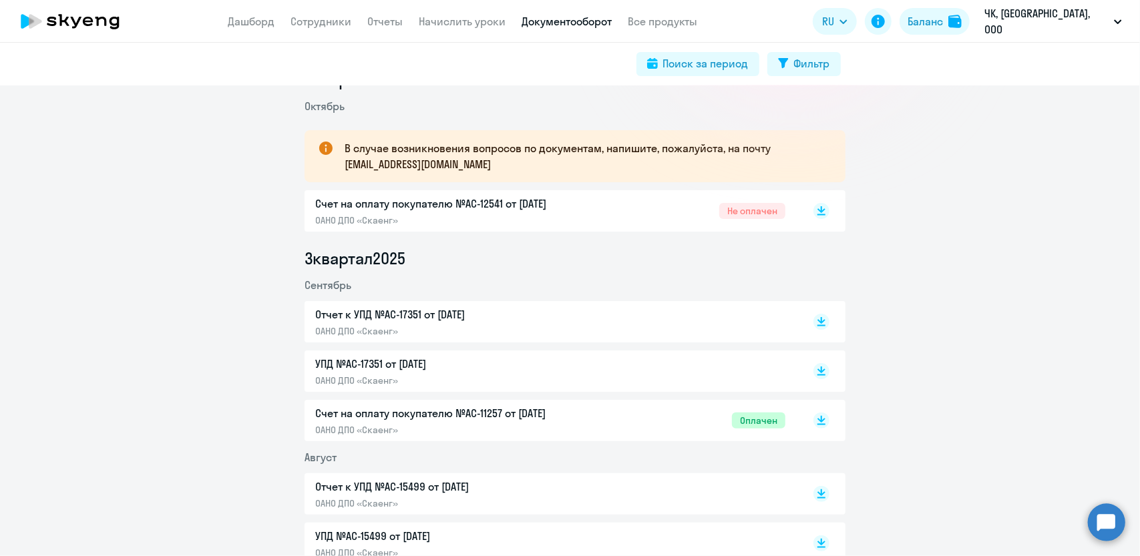
scroll to position [334, 0]
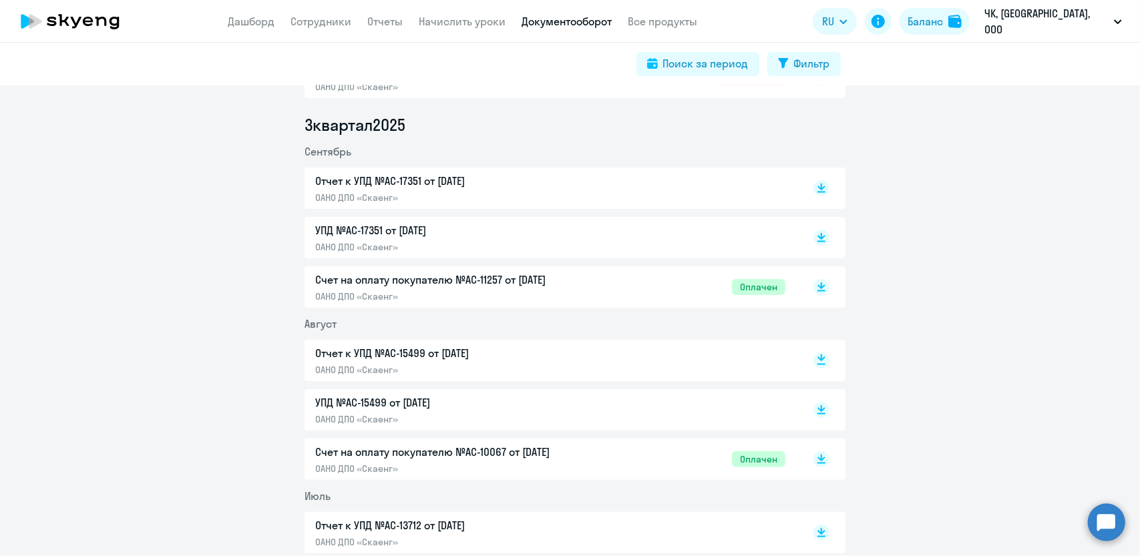
click at [818, 357] on rect at bounding box center [822, 361] width 16 height 16
